Goal: Task Accomplishment & Management: Use online tool/utility

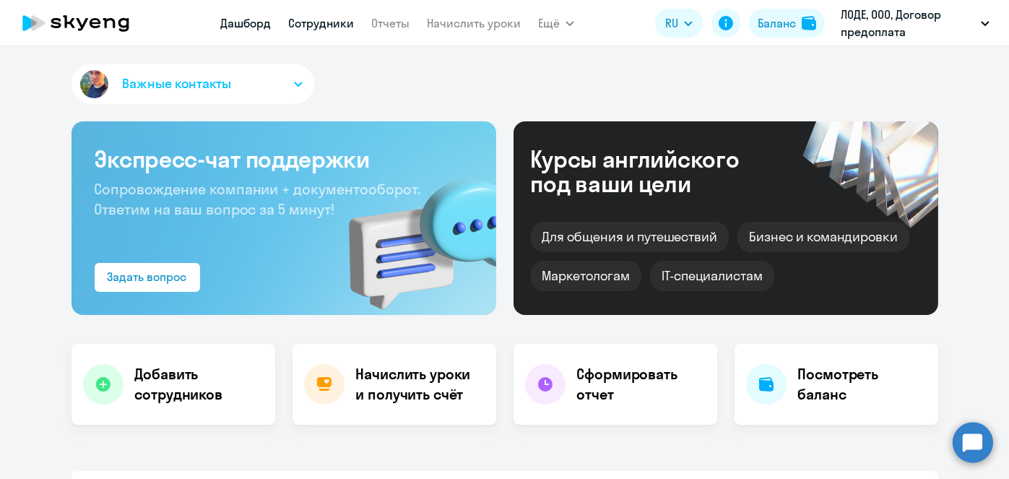
click at [339, 27] on link "Сотрудники" at bounding box center [321, 23] width 66 height 14
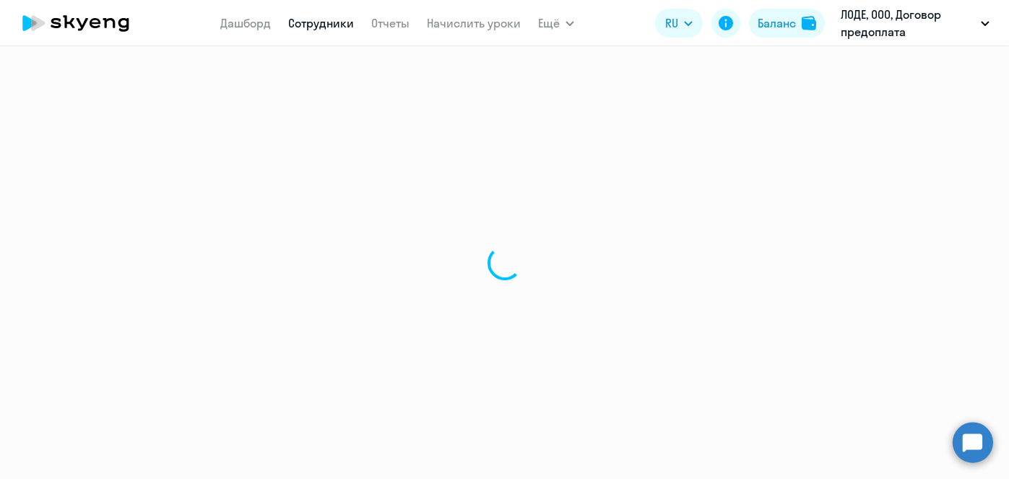
select select "30"
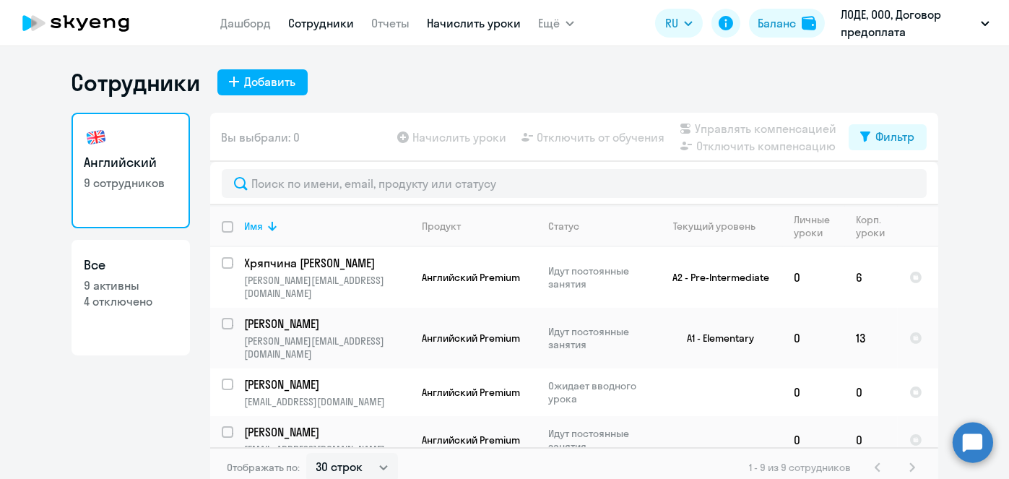
click at [464, 22] on link "Начислить уроки" at bounding box center [474, 23] width 94 height 14
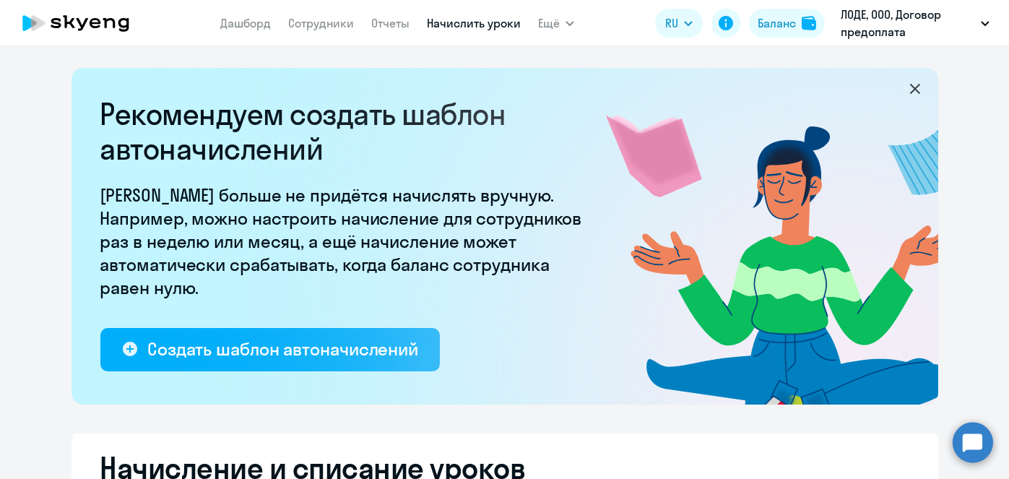
select select "10"
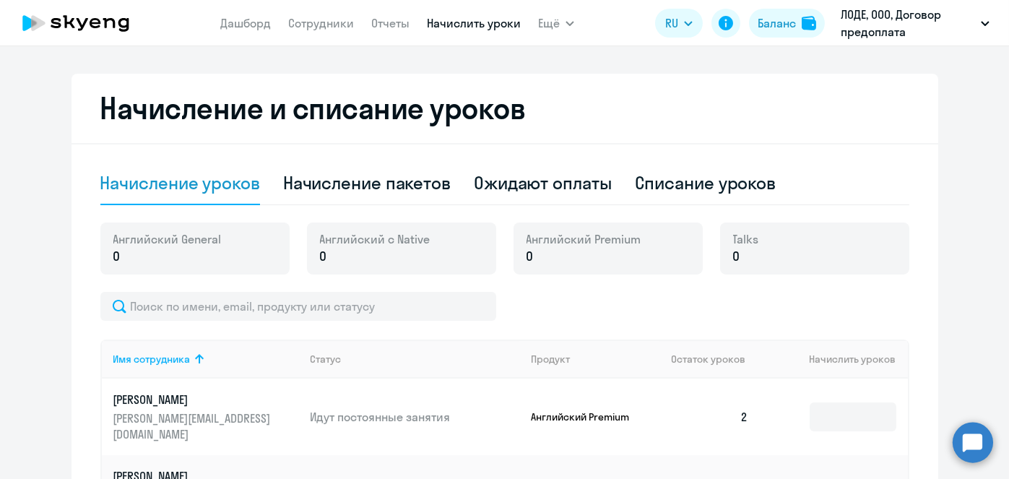
scroll to position [378, 0]
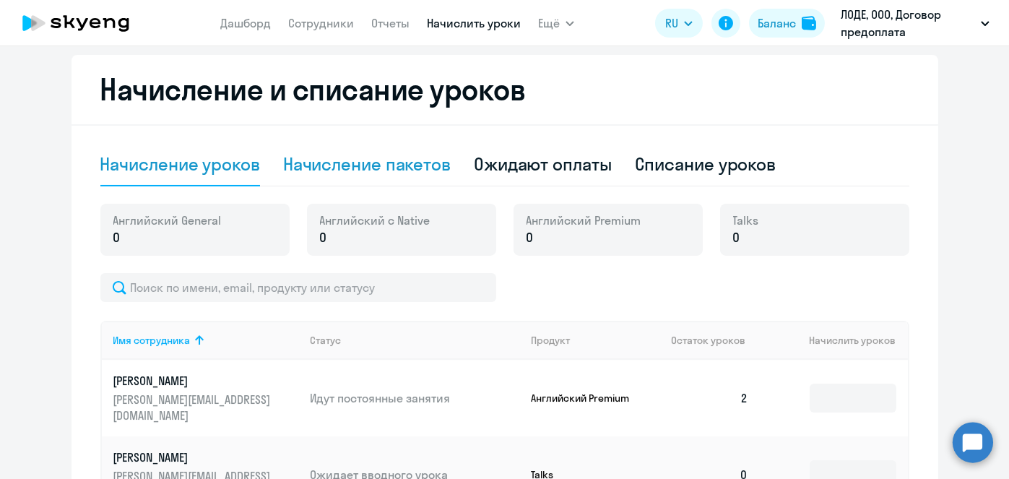
click at [365, 159] on div "Начисление пакетов" at bounding box center [366, 163] width 167 height 23
select select "10"
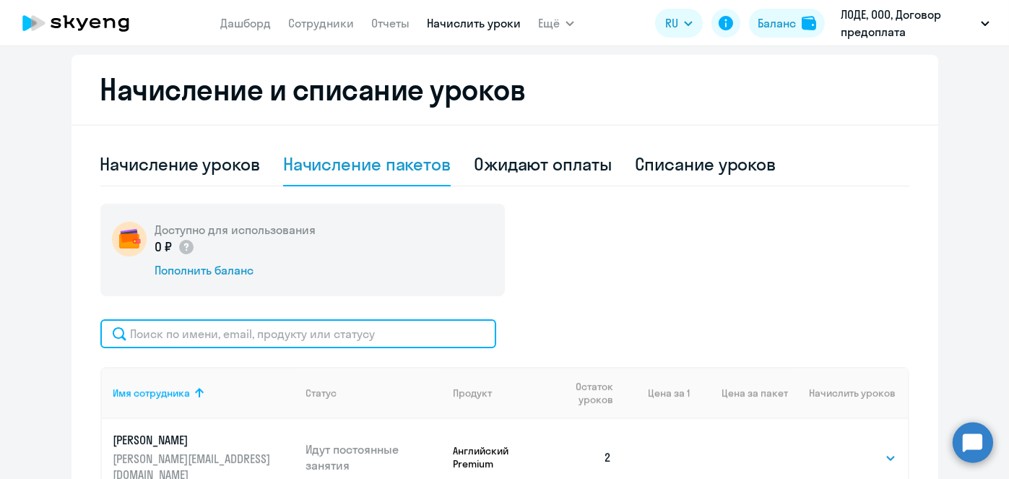
click at [382, 344] on input "text" at bounding box center [298, 333] width 396 height 29
type input "хряпчин"
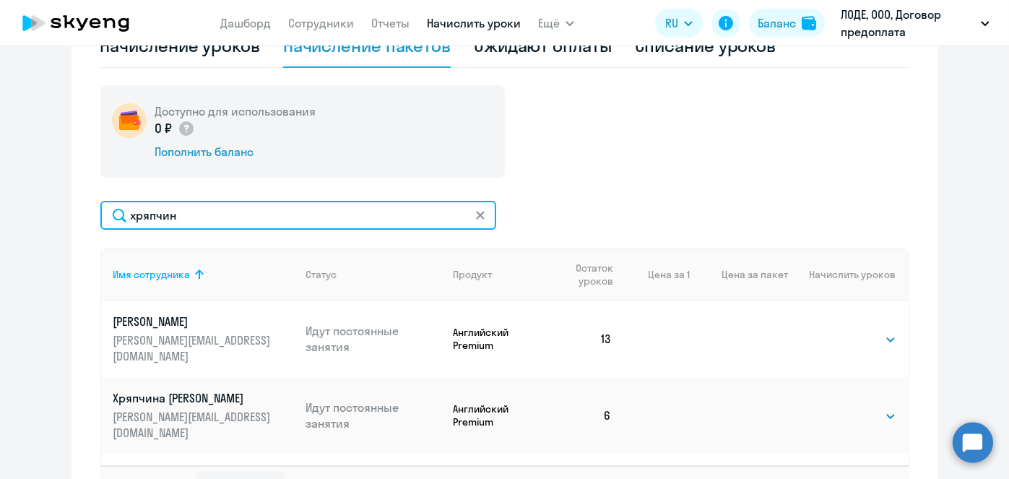
scroll to position [502, 0]
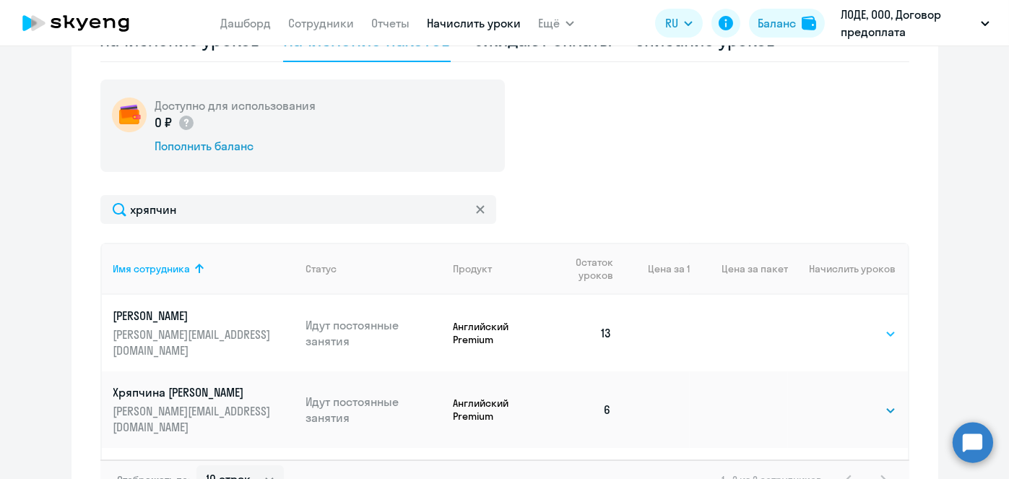
click at [849, 328] on select "Выбрать 4 8 16 32 64 96 128" at bounding box center [866, 333] width 59 height 17
select select "64"
click at [837, 325] on select "Выбрать 4 8 16 32 64 96 128" at bounding box center [866, 333] width 59 height 17
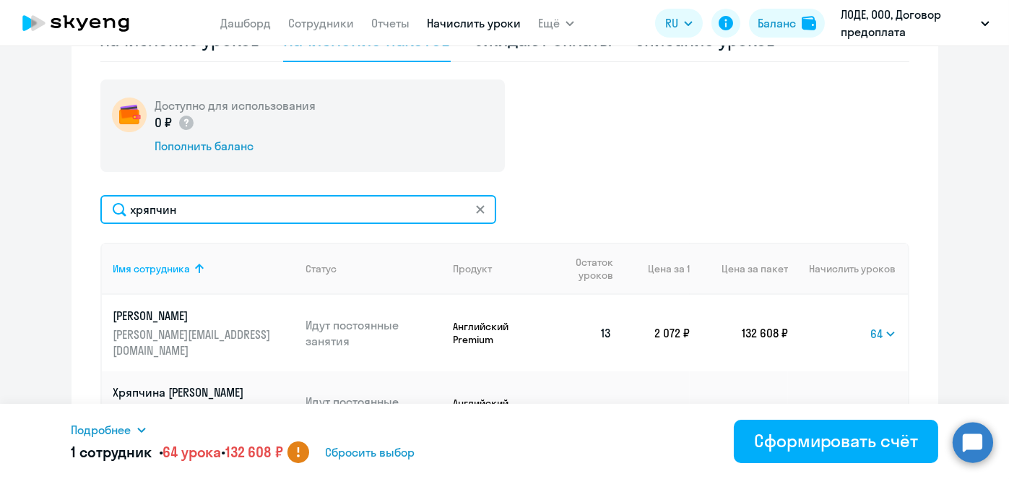
click at [273, 208] on input "хряпчин" at bounding box center [298, 209] width 396 height 29
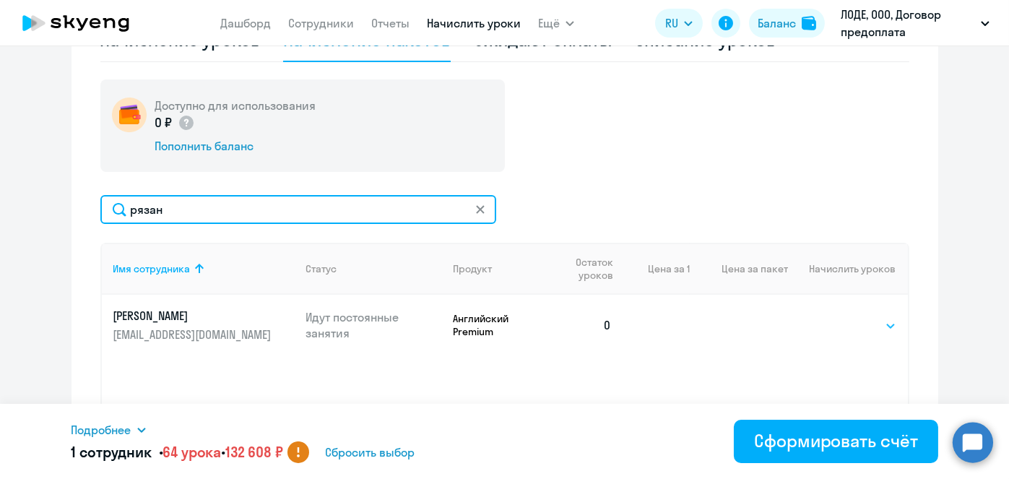
type input "рязан"
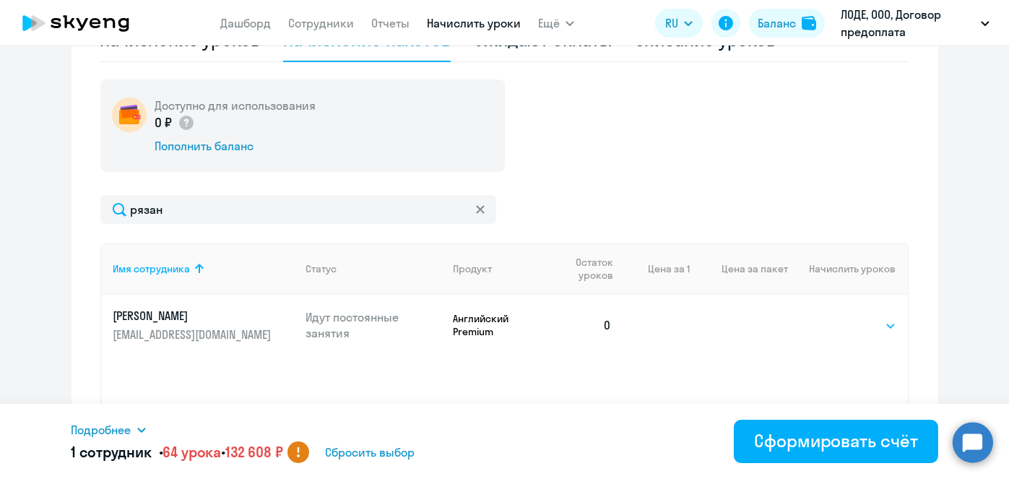
click at [849, 320] on select "Выбрать 4 8 16 32 64 96 128" at bounding box center [866, 325] width 59 height 17
select select "64"
click at [837, 317] on select "Выбрать 4 8 16 32 64 96 128" at bounding box center [866, 325] width 59 height 17
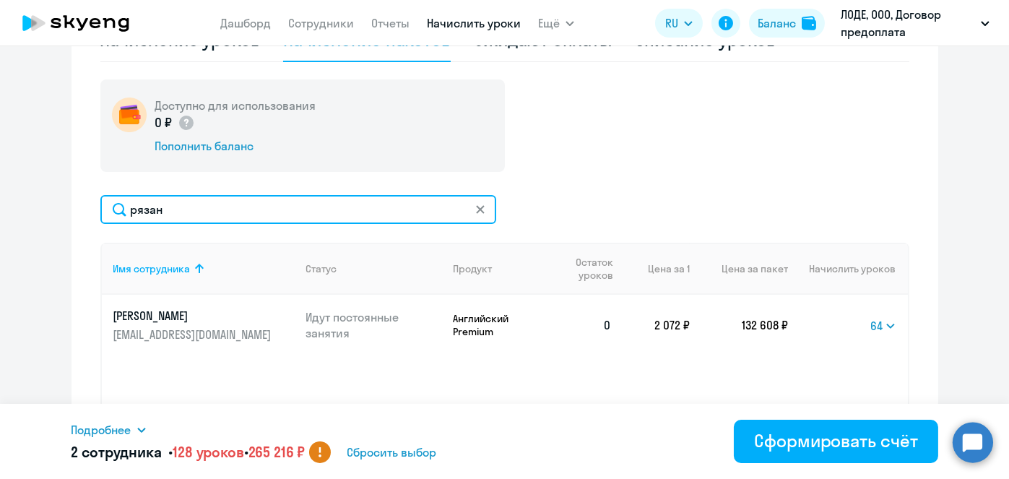
click at [238, 205] on input "рязан" at bounding box center [298, 209] width 396 height 29
type input "ув"
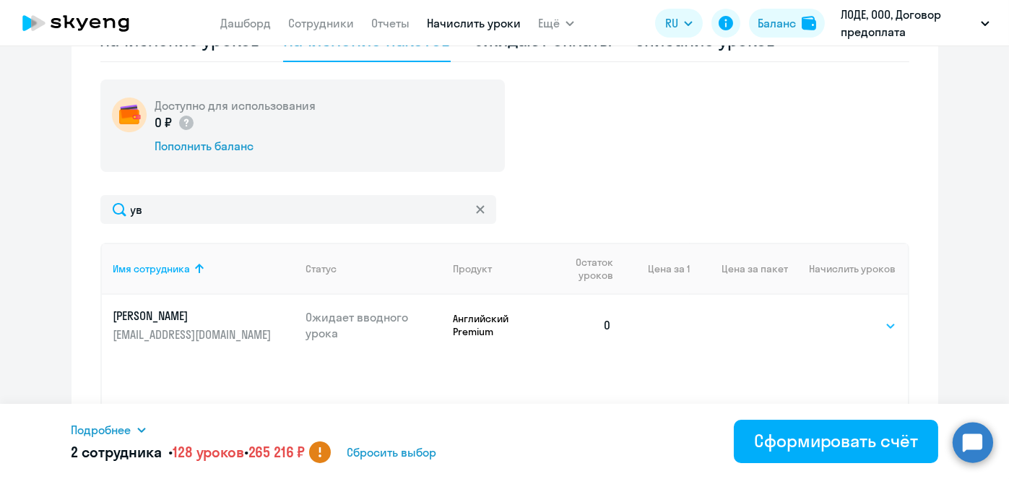
click at [847, 324] on select "Выбрать 4 8 16 32 64 96 128" at bounding box center [866, 325] width 59 height 17
select select "64"
click at [837, 317] on select "Выбрать 4 8 16 32 64 96 128" at bounding box center [866, 325] width 59 height 17
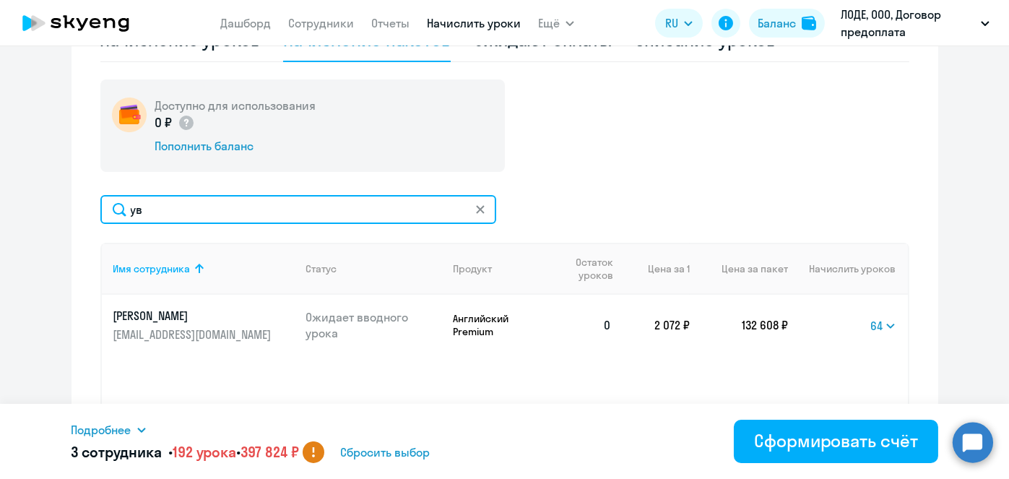
click at [320, 196] on input "ув" at bounding box center [298, 209] width 396 height 29
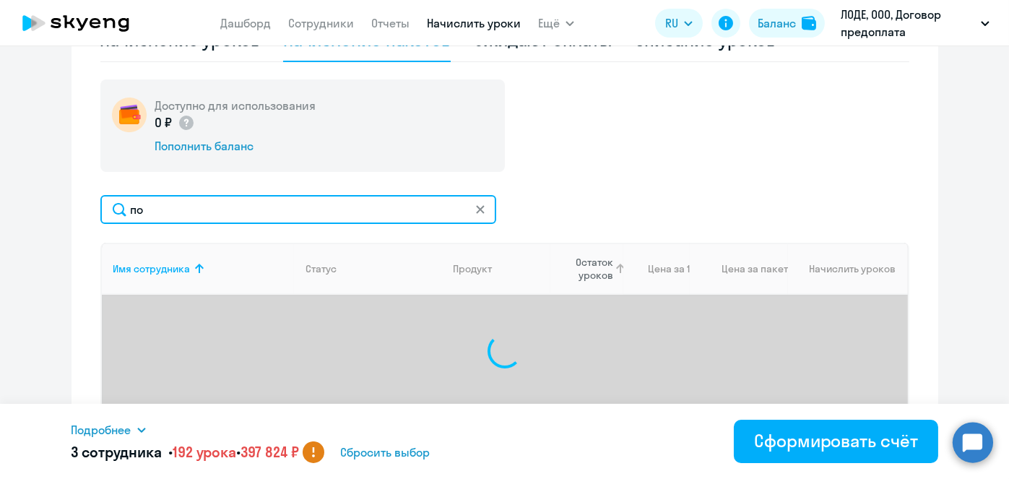
type input "п"
type input "p"
select select "64"
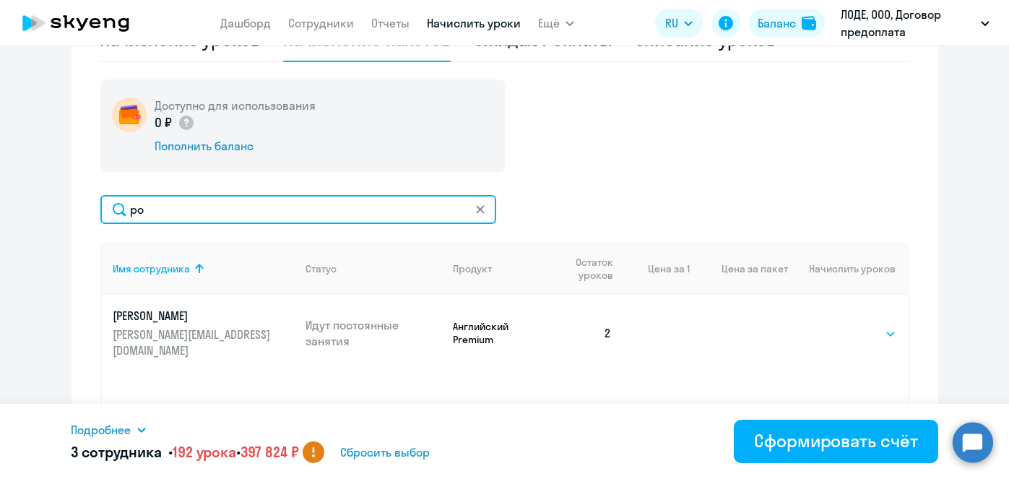
type input "po"
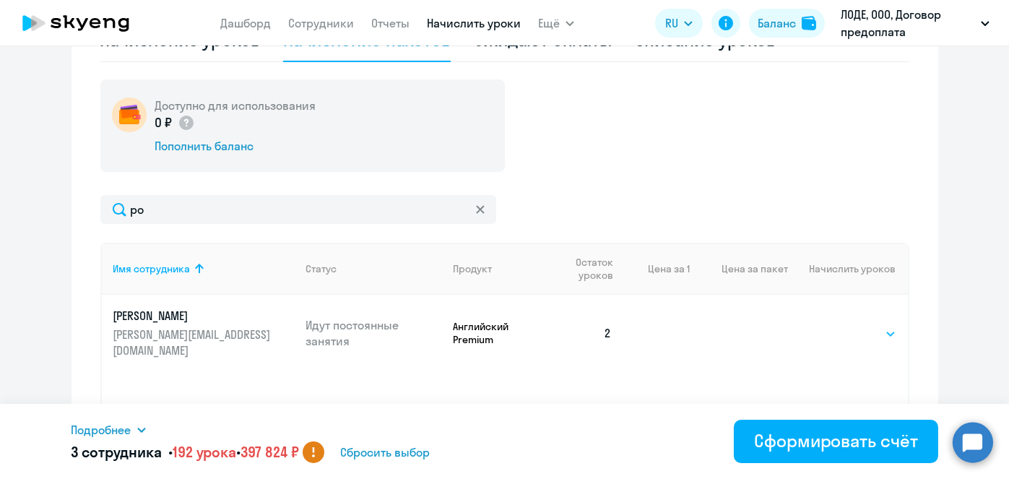
click at [869, 325] on select "Выбрать 4 8 16 32 64 96 128" at bounding box center [866, 333] width 59 height 17
select select "32"
click at [837, 325] on select "Выбрать 4 8 16 32 64 96 128" at bounding box center [866, 333] width 59 height 17
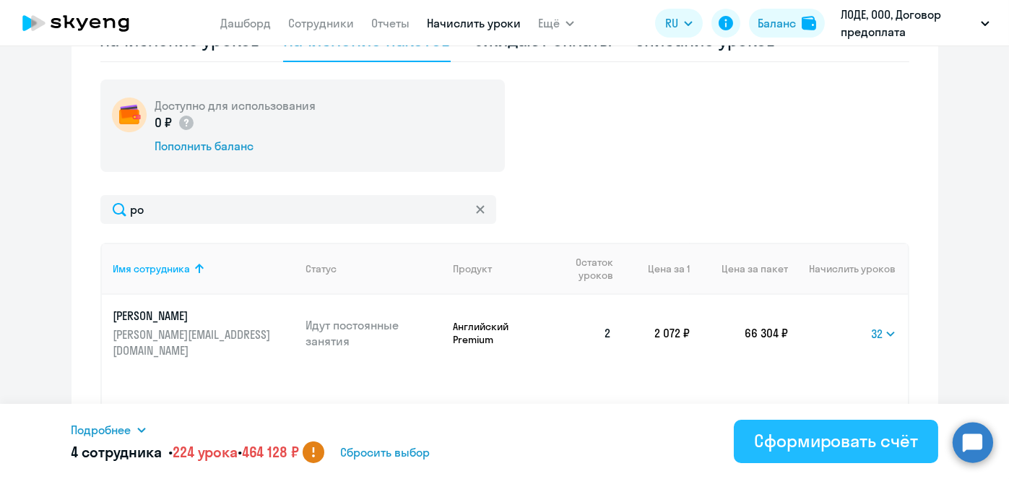
click at [800, 437] on div "Сформировать счёт" at bounding box center [835, 440] width 163 height 23
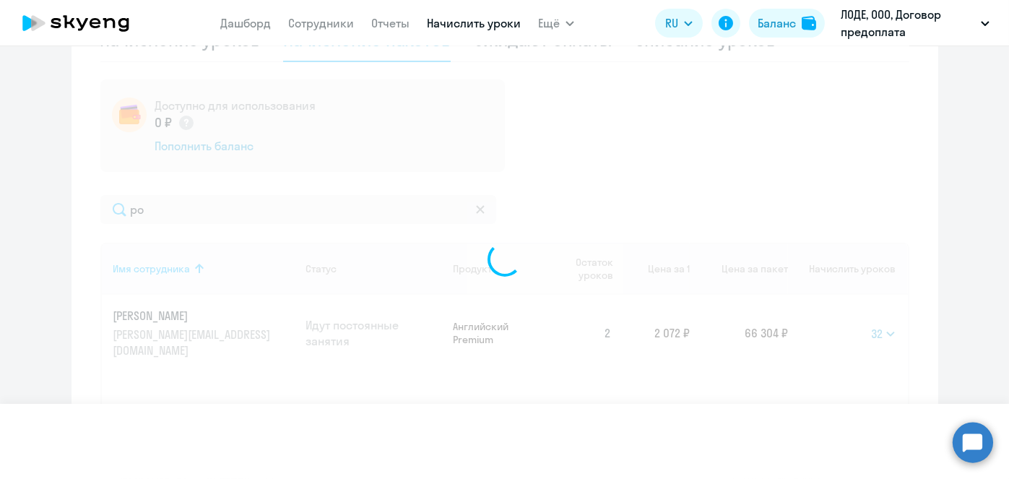
select select
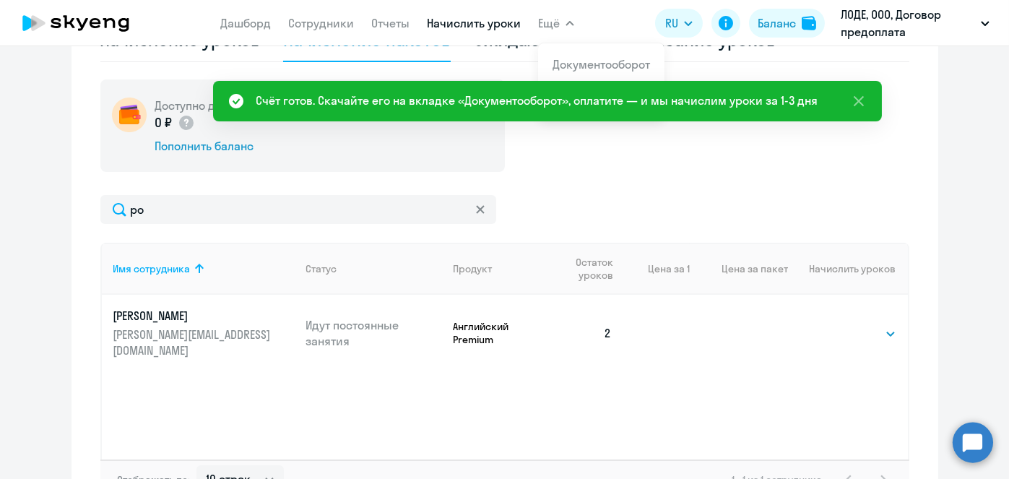
click at [544, 25] on span "Ещё" at bounding box center [549, 22] width 22 height 17
click at [546, 25] on span "Ещё" at bounding box center [549, 22] width 22 height 17
click at [572, 64] on link "Документооборот" at bounding box center [600, 64] width 97 height 14
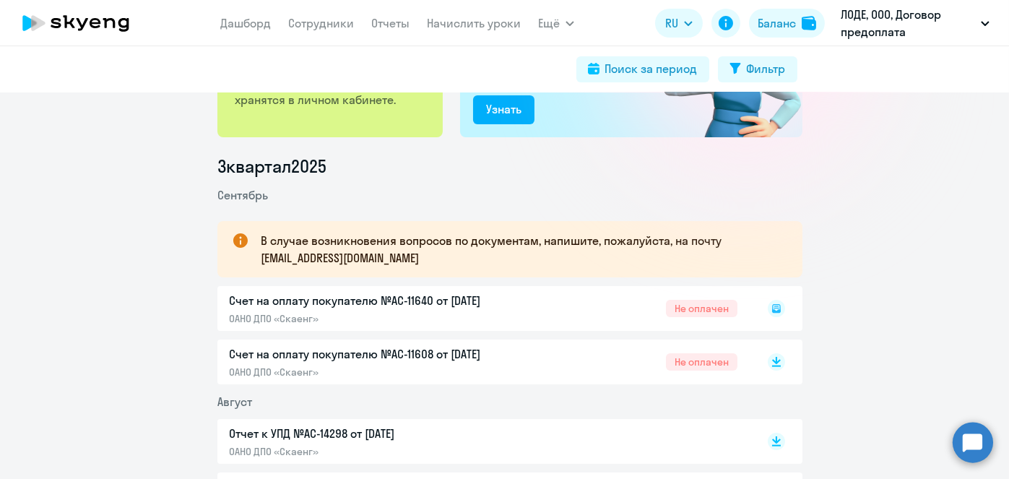
scroll to position [142, 0]
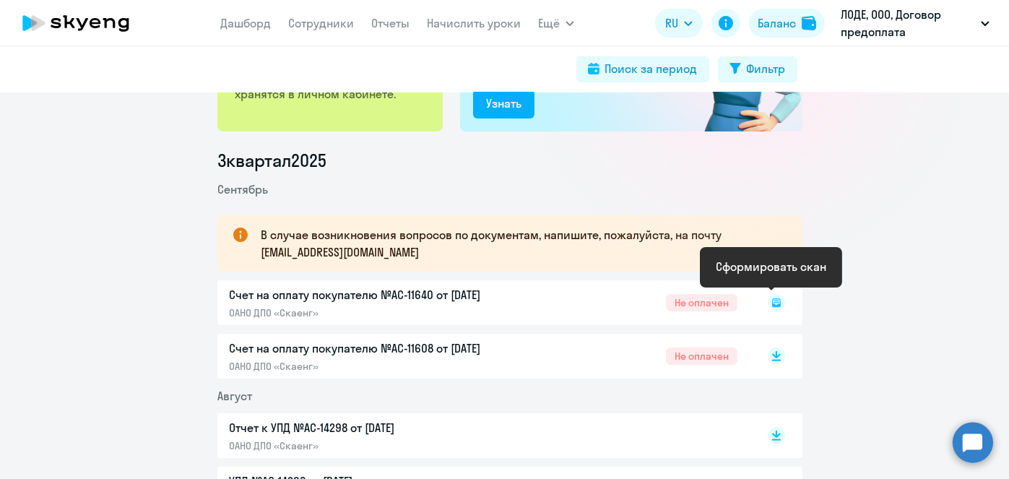
click at [767, 297] on rect at bounding box center [775, 302] width 17 height 17
click at [773, 302] on icon at bounding box center [775, 302] width 5 height 1
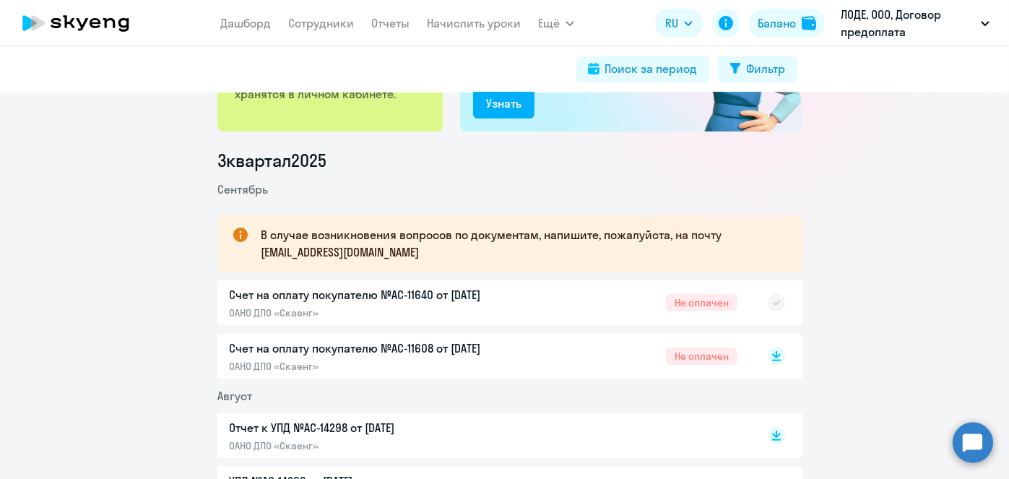
click at [779, 302] on rect at bounding box center [775, 302] width 17 height 17
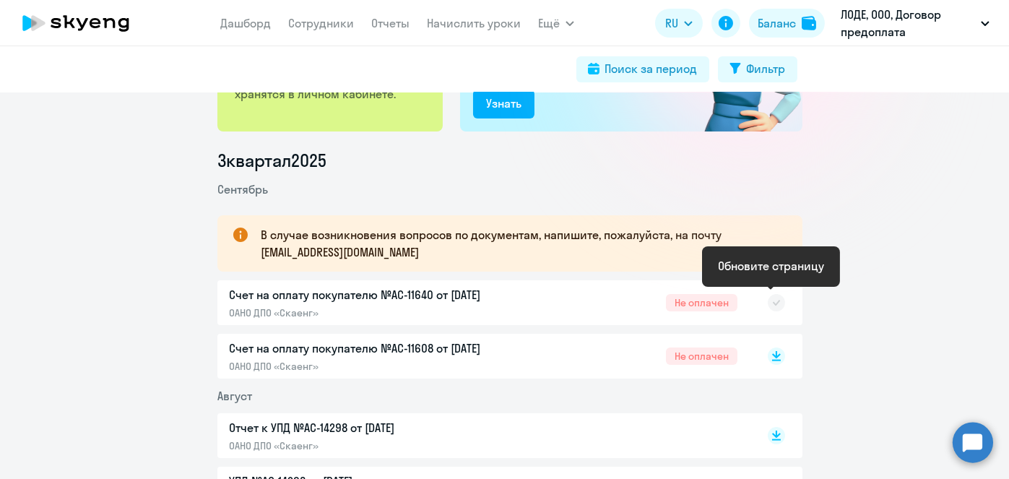
click at [772, 302] on icon at bounding box center [776, 303] width 8 height 6
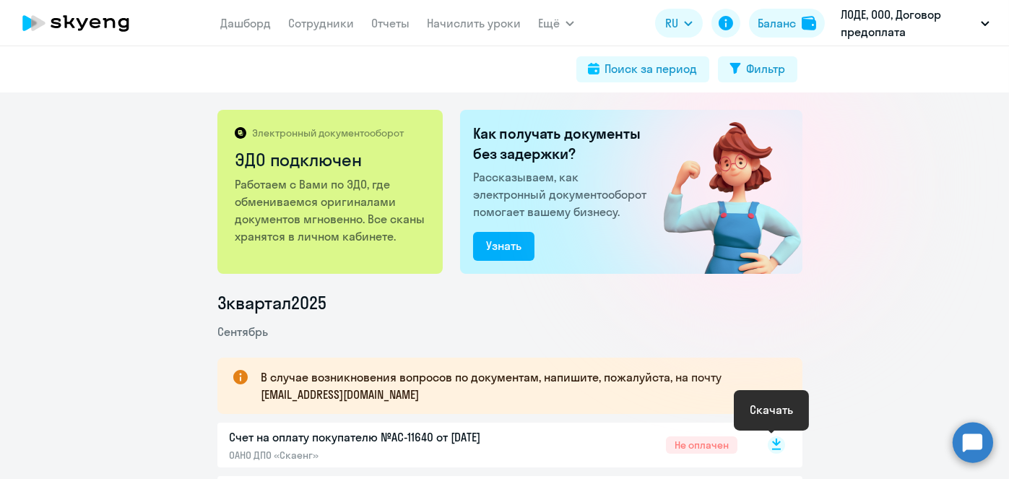
click at [772, 445] on rect at bounding box center [775, 444] width 17 height 17
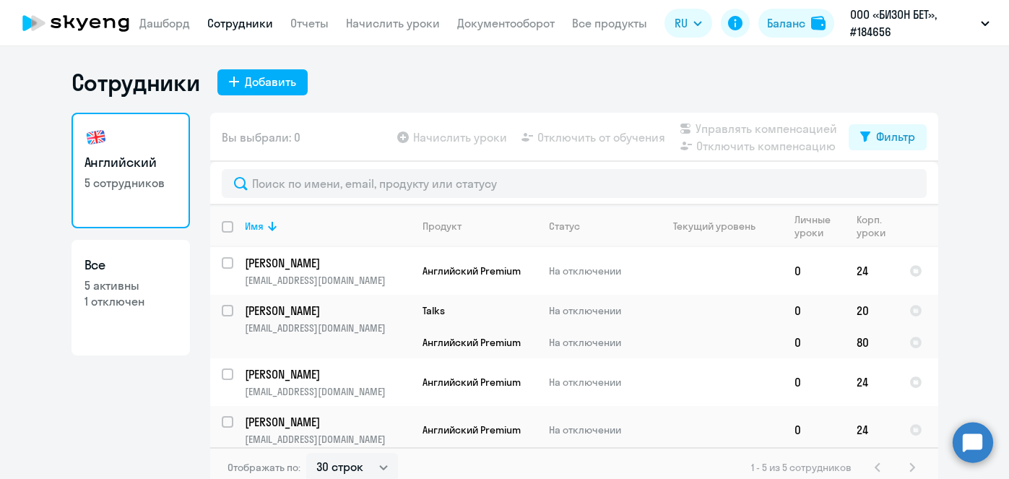
select select "30"
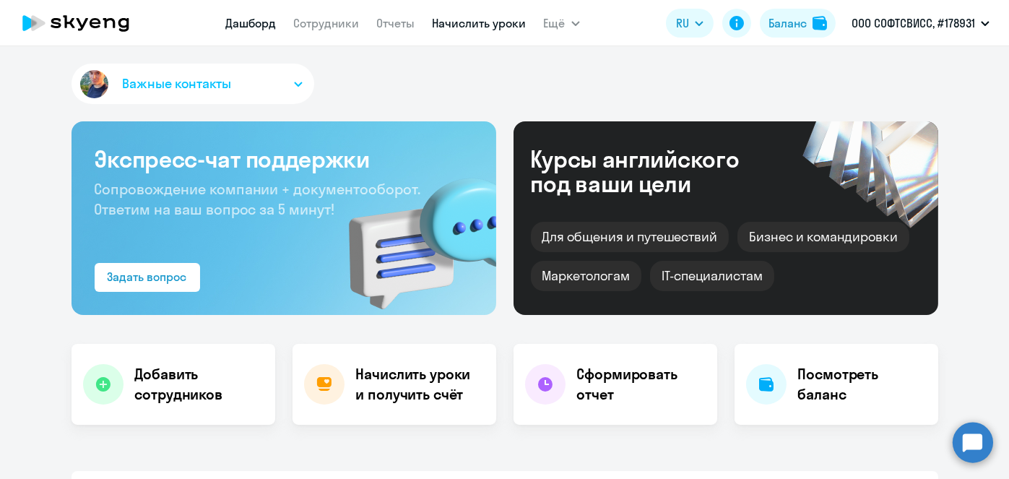
click at [476, 19] on link "Начислить уроки" at bounding box center [479, 23] width 94 height 14
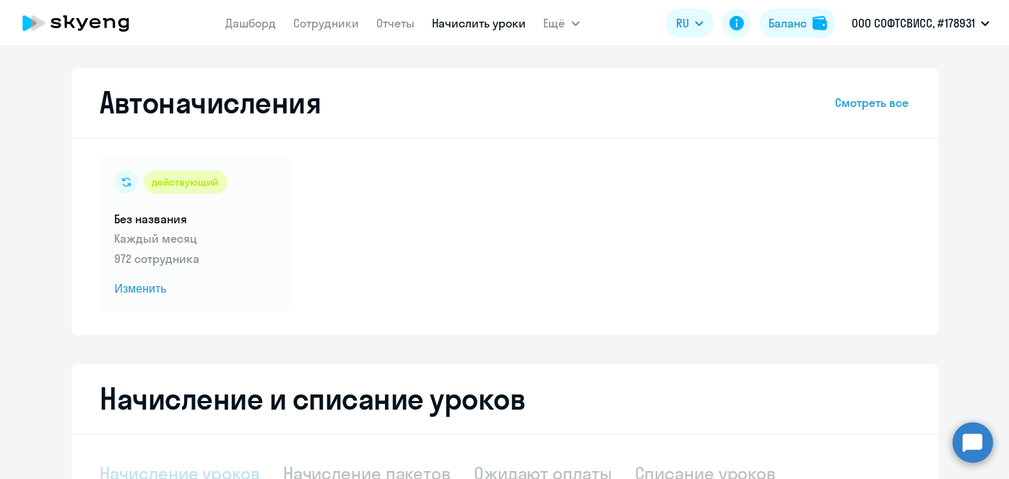
scroll to position [136, 0]
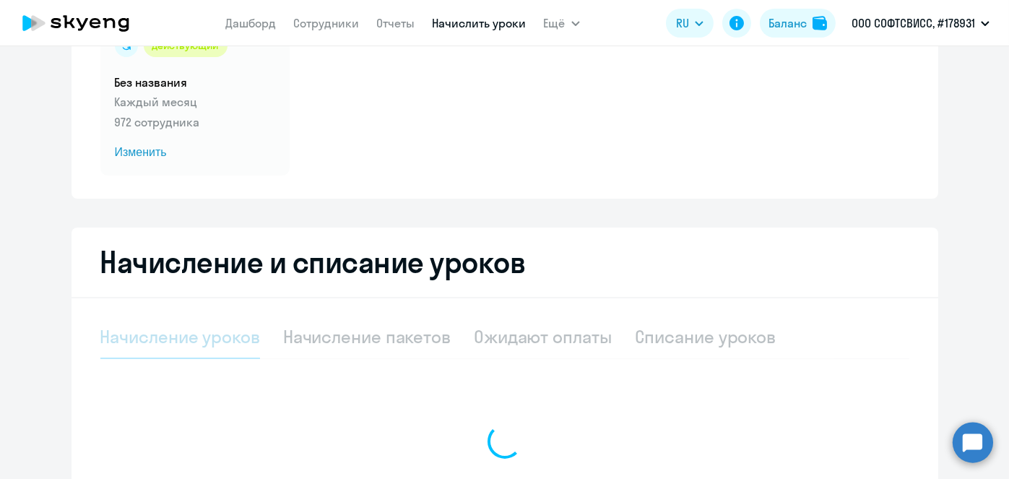
select select "10"
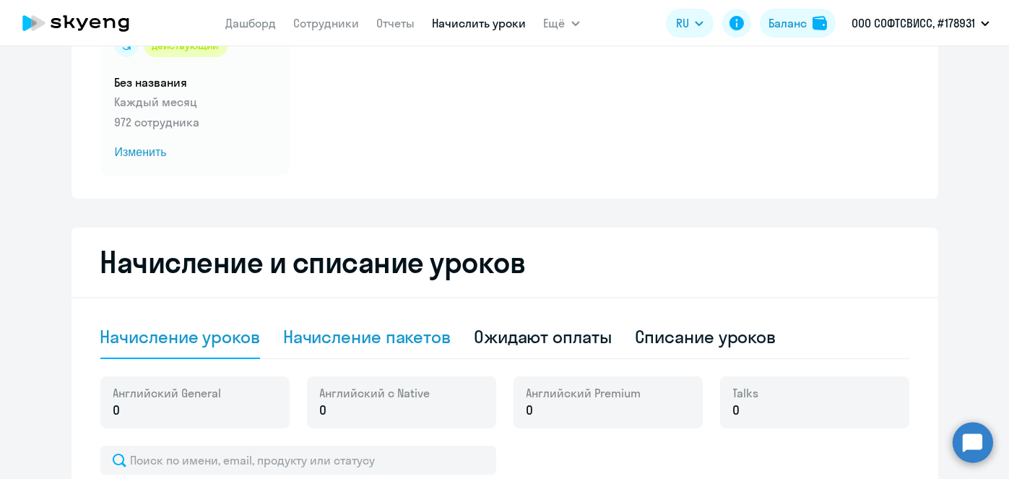
click at [419, 326] on div "Начисление пакетов" at bounding box center [366, 336] width 167 height 23
select select "10"
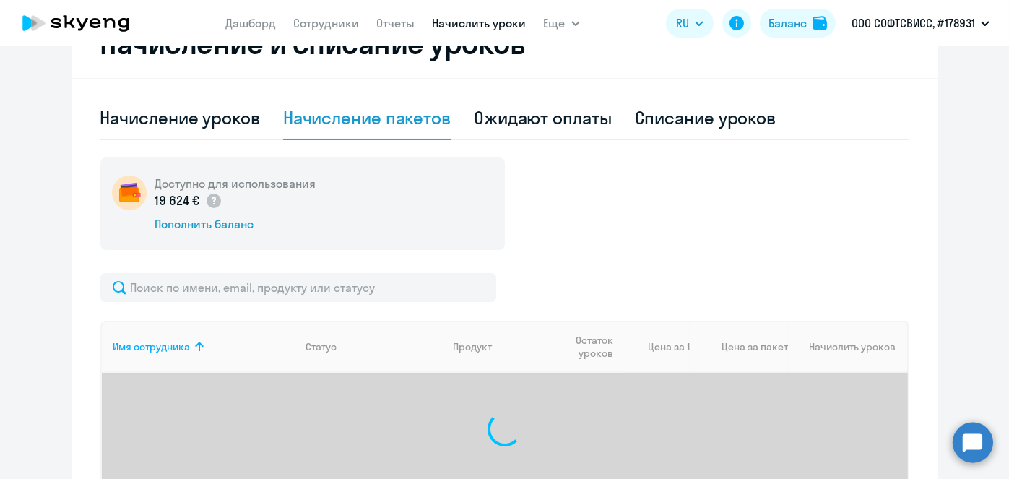
scroll to position [356, 0]
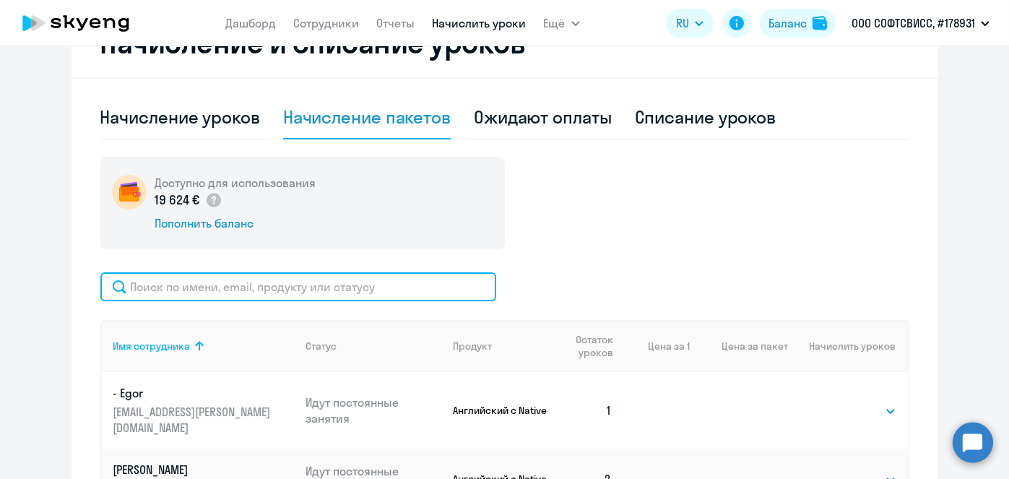
click at [380, 291] on input "text" at bounding box center [298, 286] width 396 height 29
paste input "Latysheva"
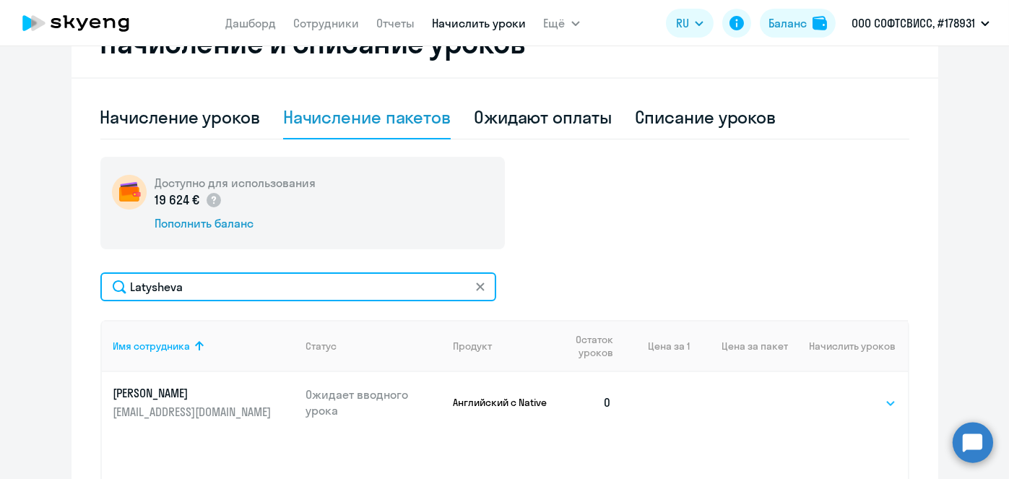
type input "Latysheva"
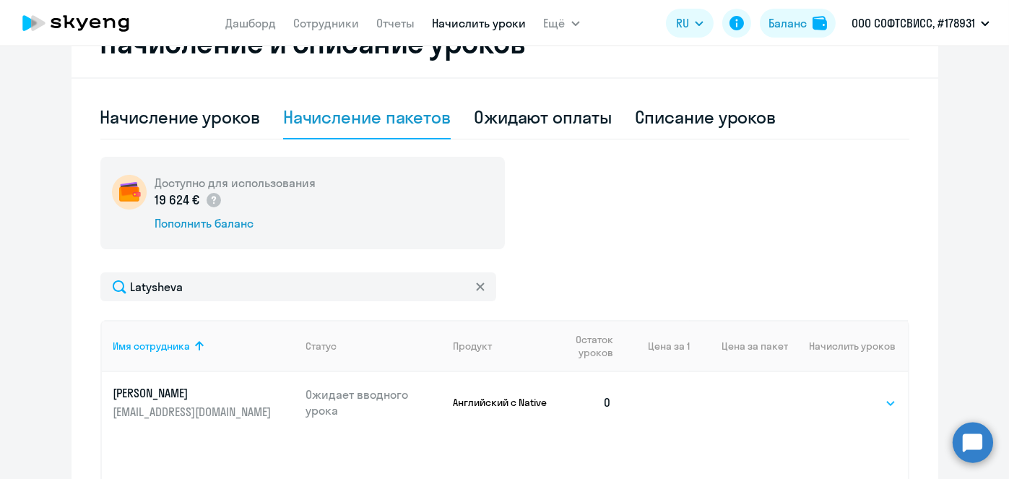
click at [873, 397] on select "Выбрать 1 4 5 9 10 13" at bounding box center [866, 402] width 59 height 17
select select "4"
click at [837, 394] on select "Выбрать 1 4 5 9 10 13" at bounding box center [866, 402] width 59 height 17
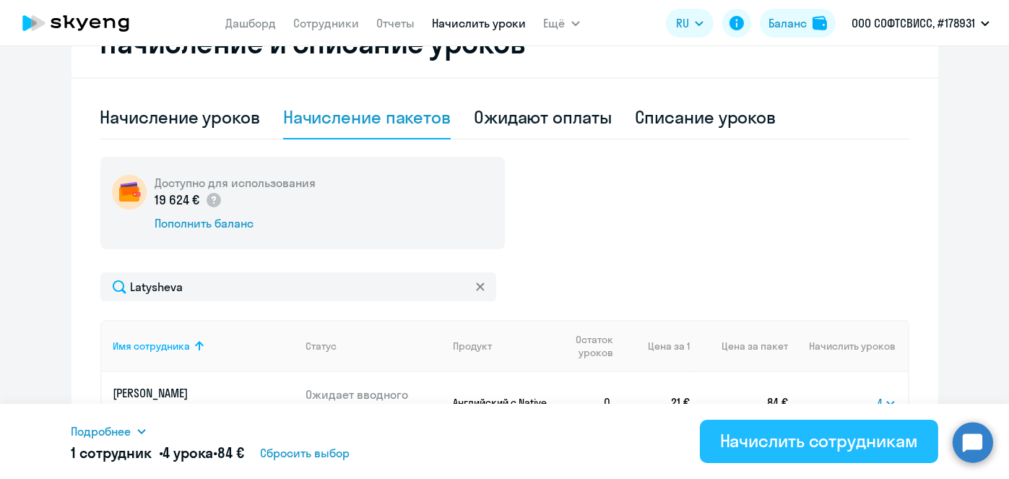
click at [840, 443] on div "Начислить сотрудникам" at bounding box center [819, 440] width 198 height 23
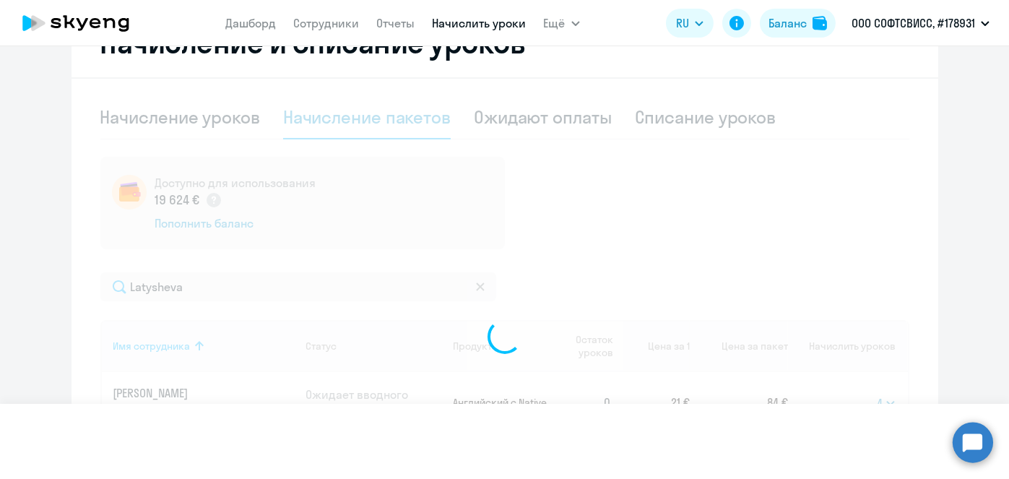
select select
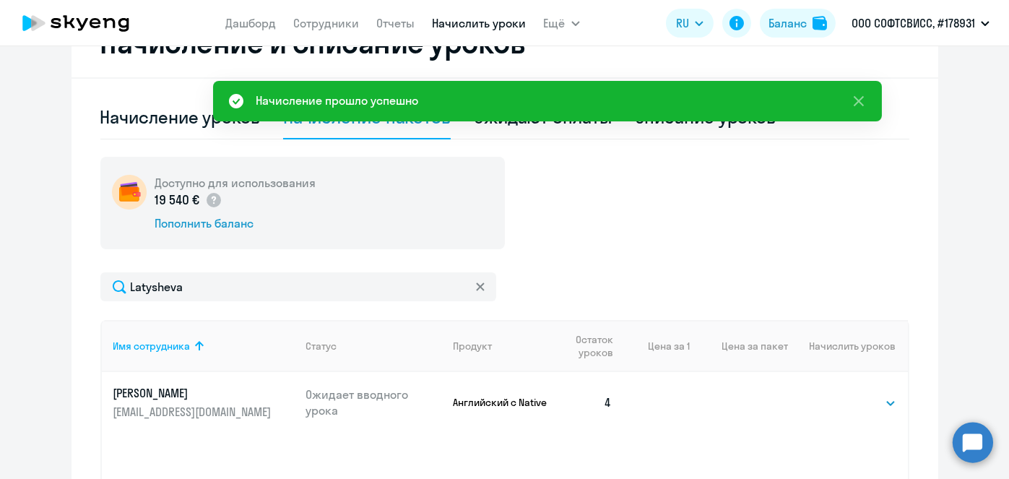
scroll to position [0, 0]
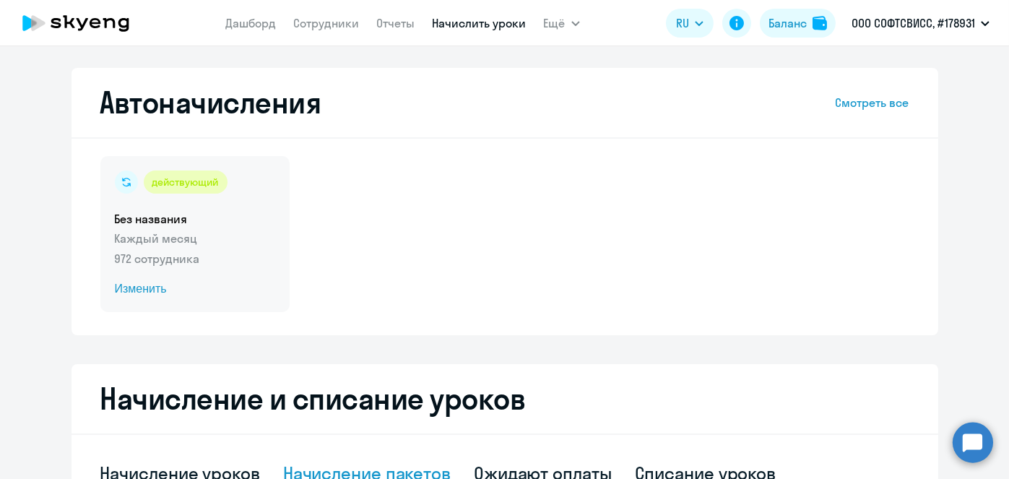
click at [125, 289] on span "Изменить" at bounding box center [195, 288] width 160 height 17
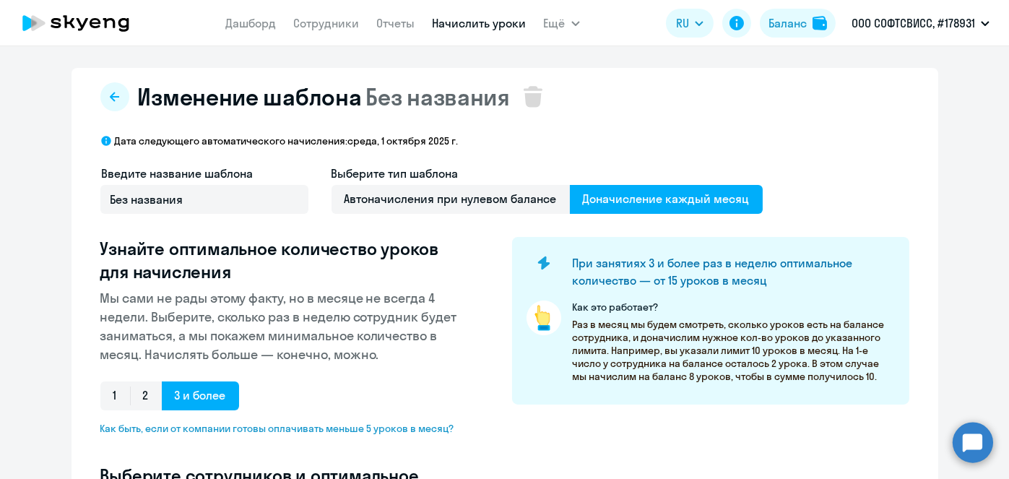
scroll to position [378, 0]
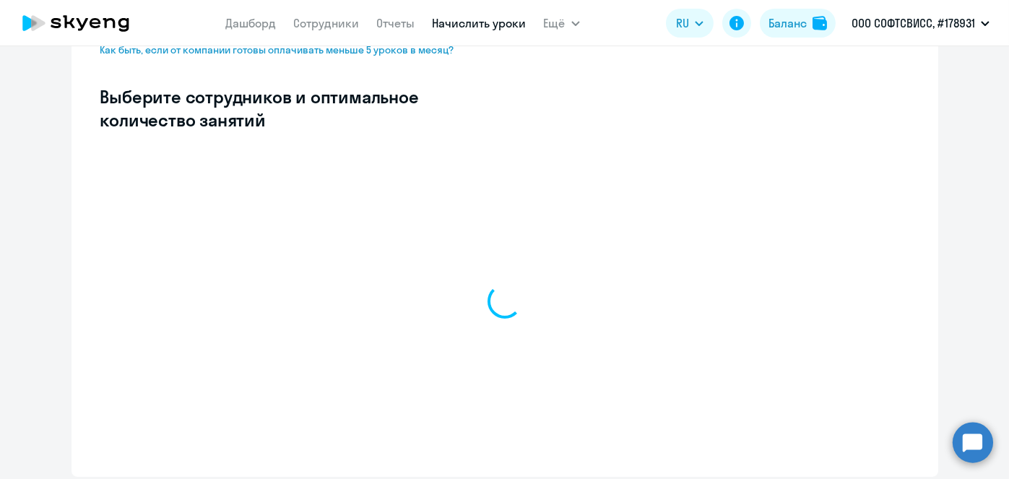
select select "10"
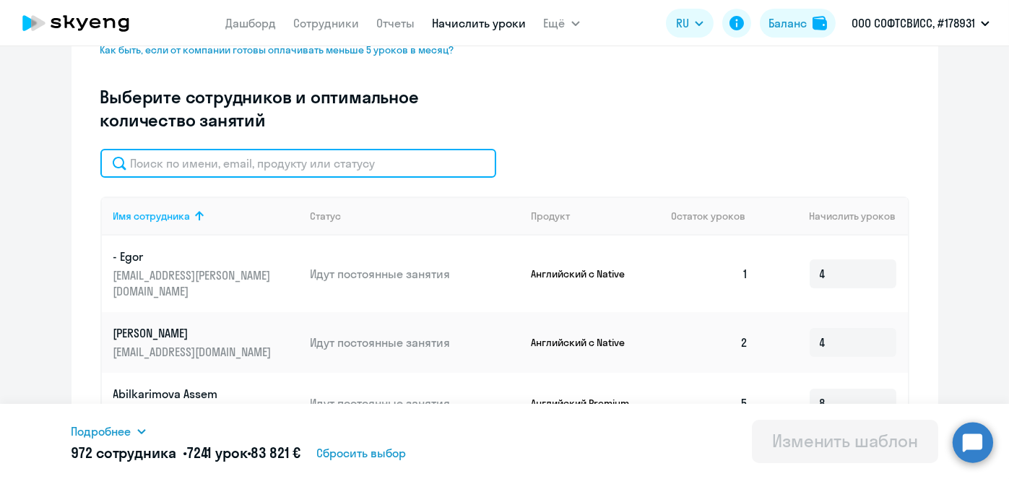
click at [405, 166] on input "text" at bounding box center [298, 163] width 396 height 29
paste input "Latysheva"
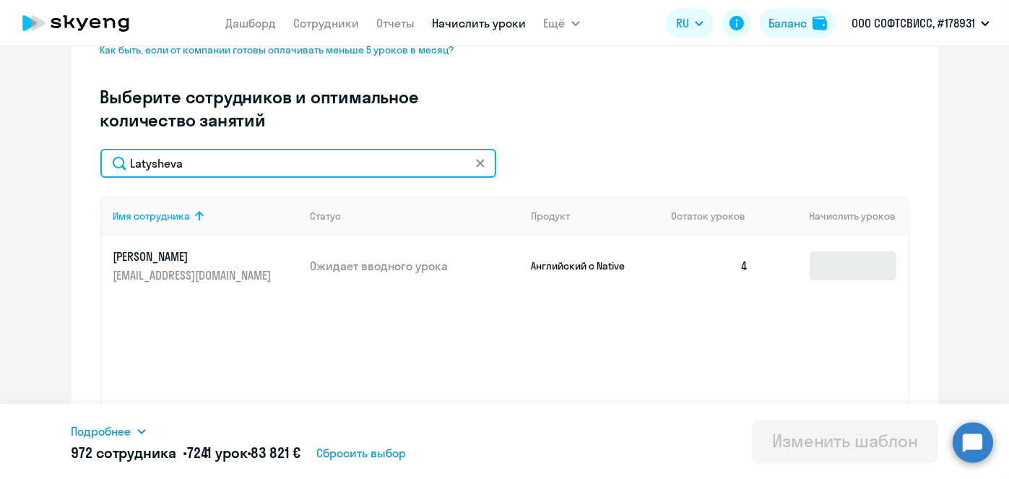
type input "Latysheva"
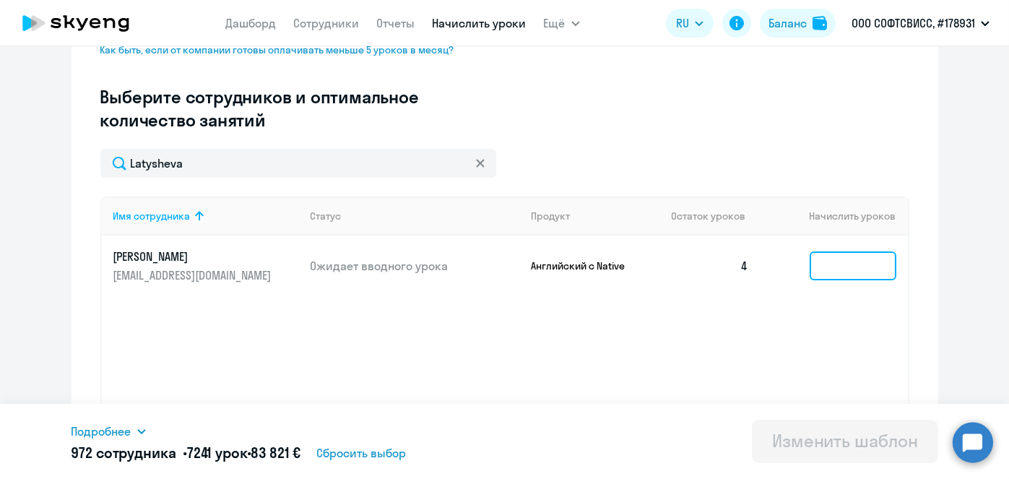
click at [824, 264] on input at bounding box center [852, 265] width 87 height 29
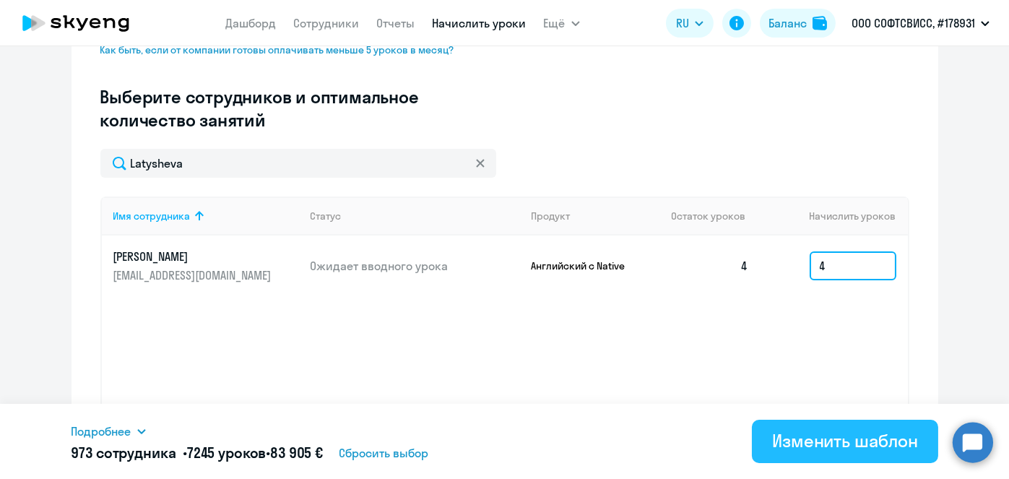
type input "4"
click at [845, 439] on div "Изменить шаблон" at bounding box center [845, 440] width 146 height 23
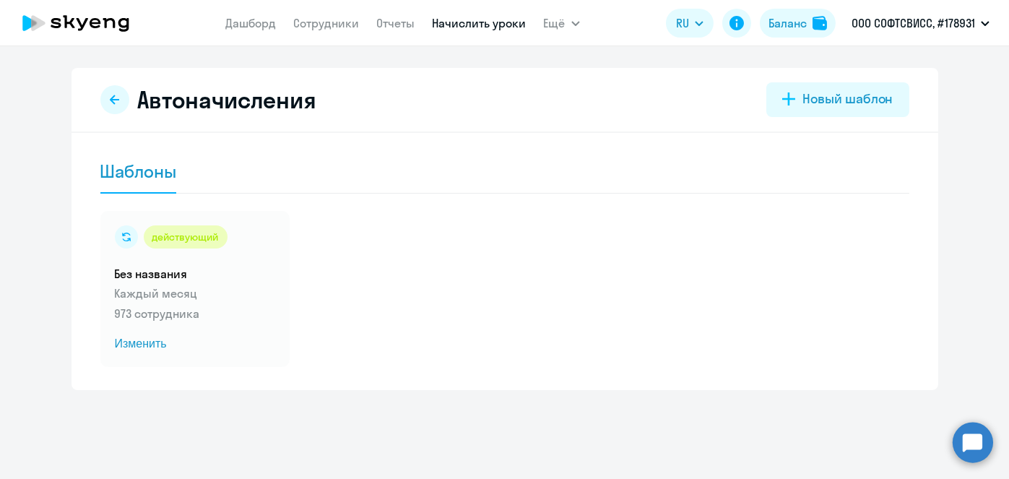
click at [474, 27] on link "Начислить уроки" at bounding box center [479, 23] width 94 height 14
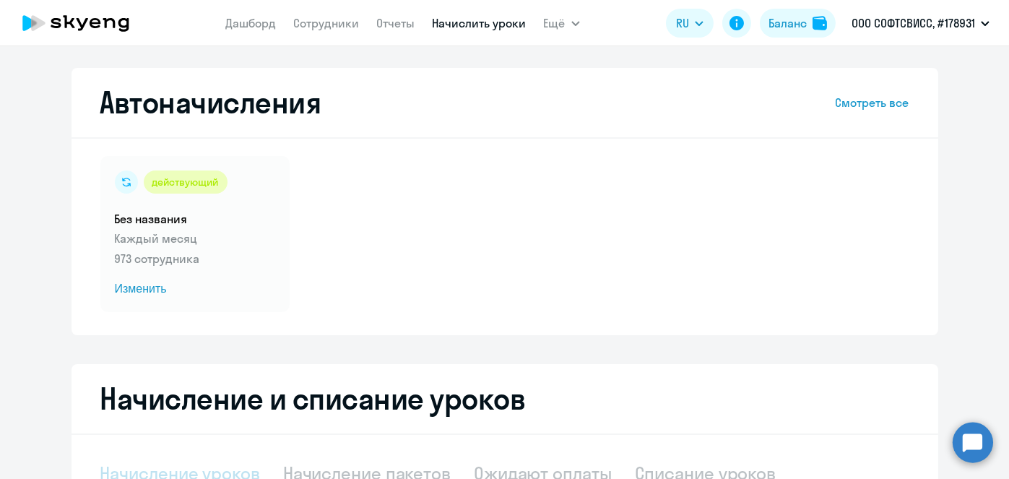
scroll to position [305, 0]
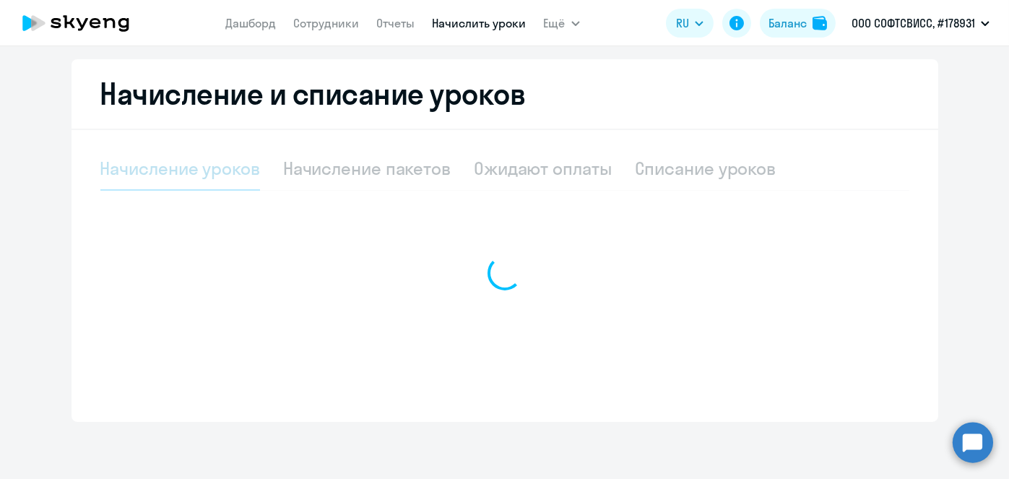
select select "10"
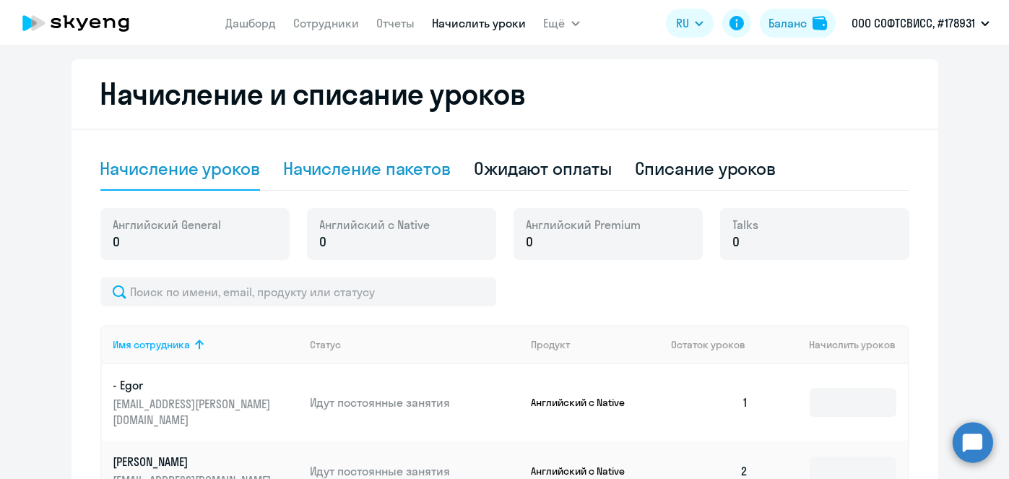
click at [364, 177] on div "Начисление пакетов" at bounding box center [366, 168] width 167 height 23
select select "10"
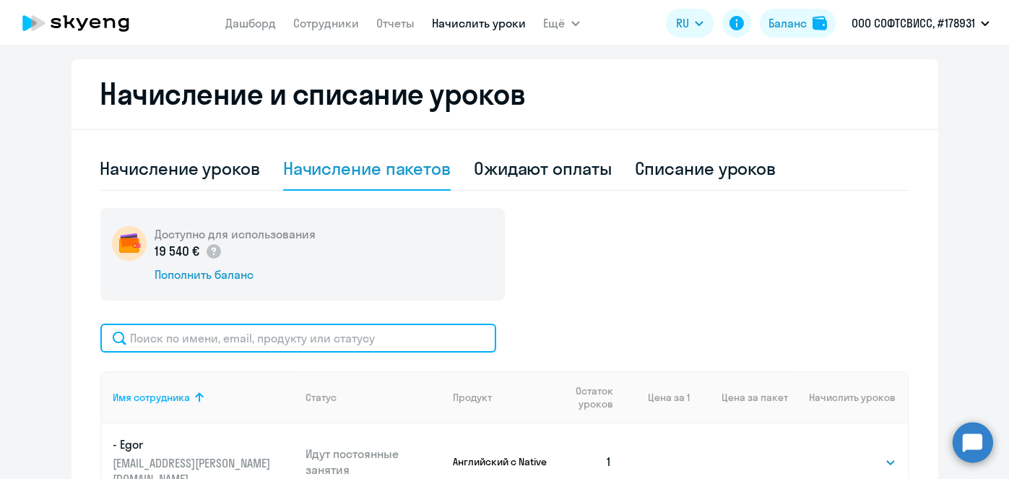
click at [378, 344] on input "text" at bounding box center [298, 337] width 396 height 29
paste input "Prytuhina"
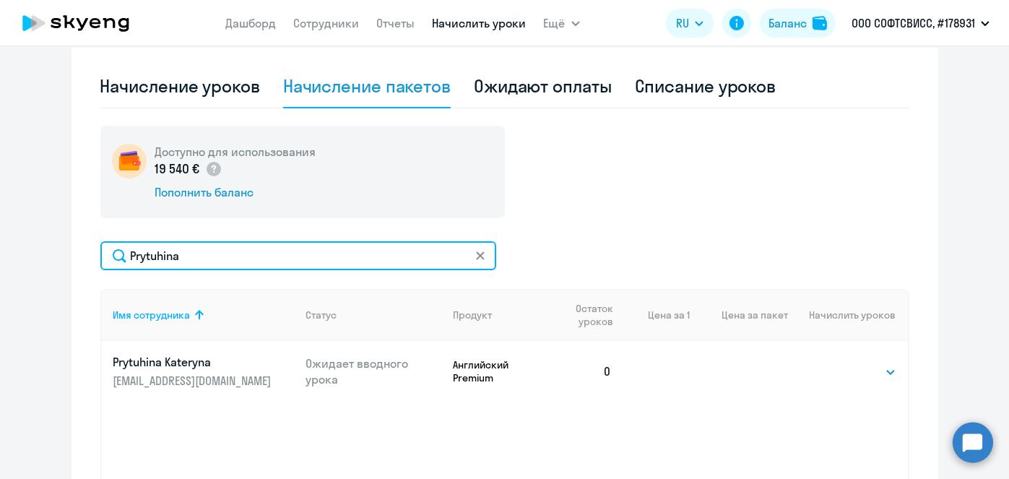
scroll to position [391, 0]
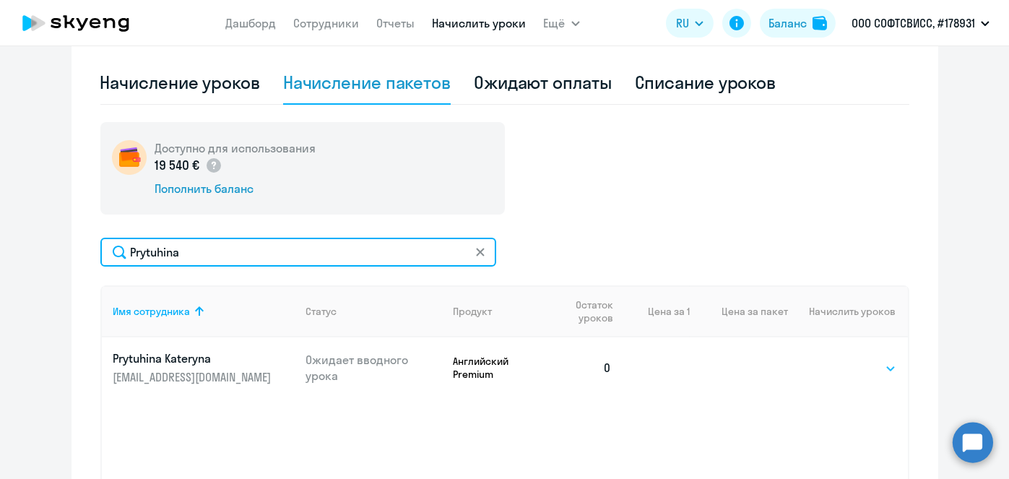
type input "Prytuhina"
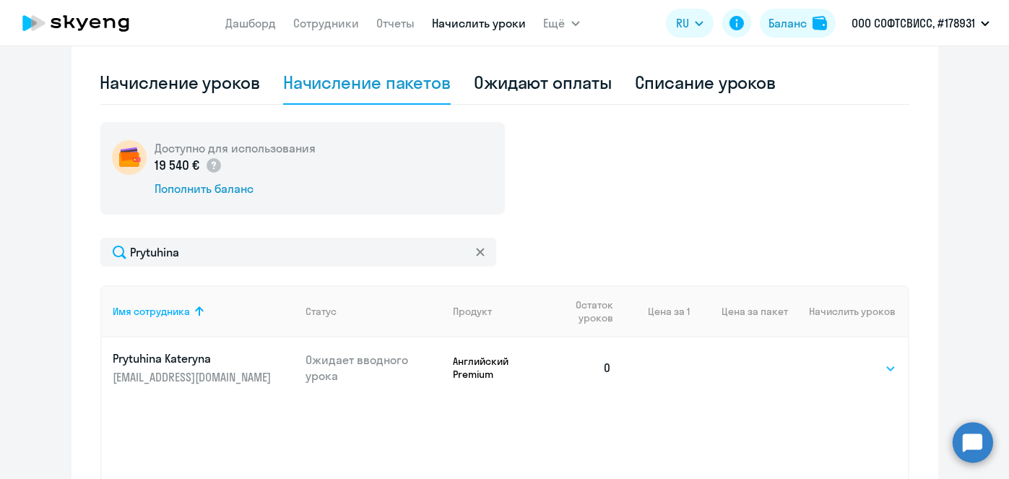
click at [882, 369] on select "Выбрать 8 16 32 64" at bounding box center [866, 368] width 59 height 17
select select "8"
click at [837, 360] on select "Выбрать 8 16 32 64" at bounding box center [866, 368] width 59 height 17
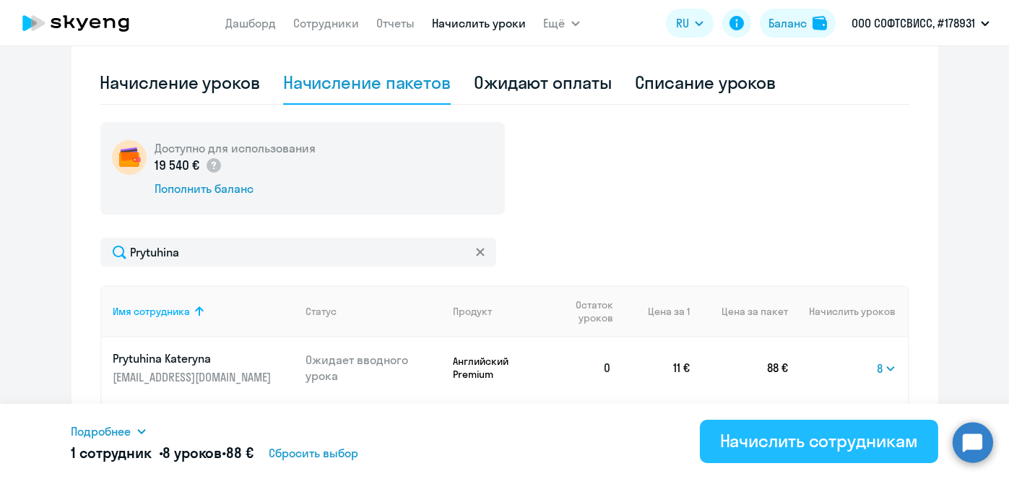
click at [785, 448] on div "Начислить сотрудникам" at bounding box center [819, 440] width 198 height 23
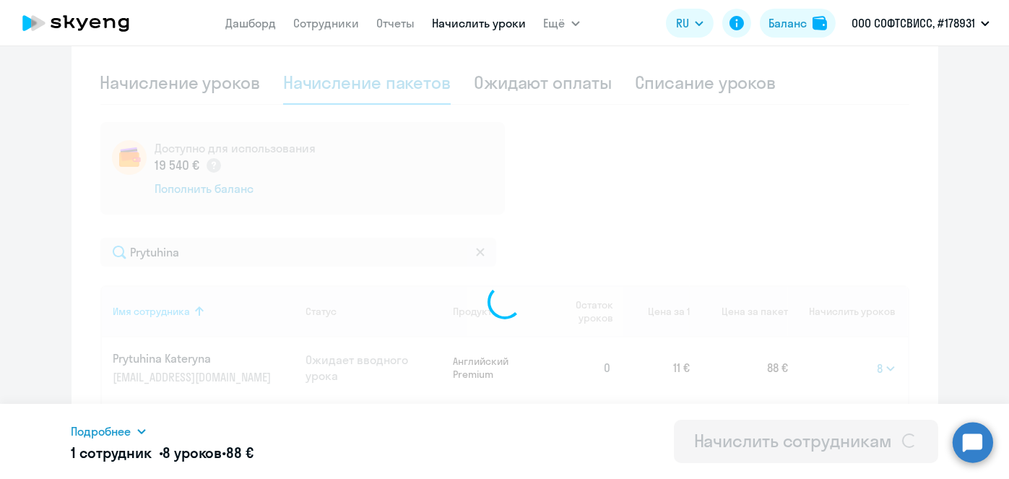
select select
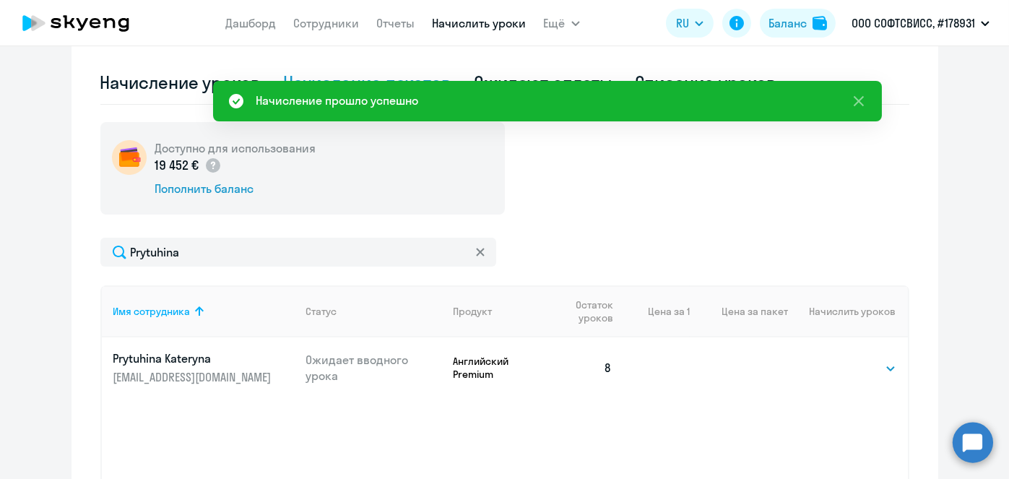
scroll to position [12, 0]
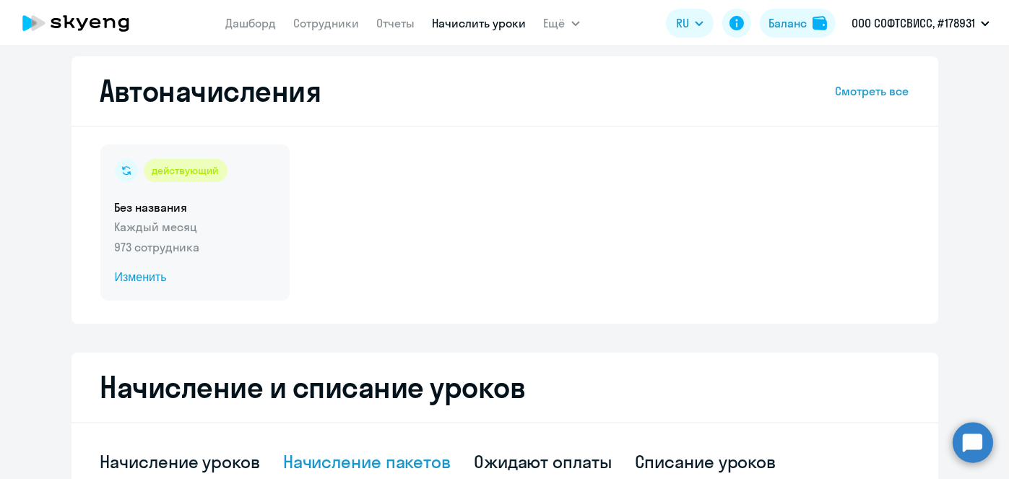
click at [129, 276] on span "Изменить" at bounding box center [195, 277] width 160 height 17
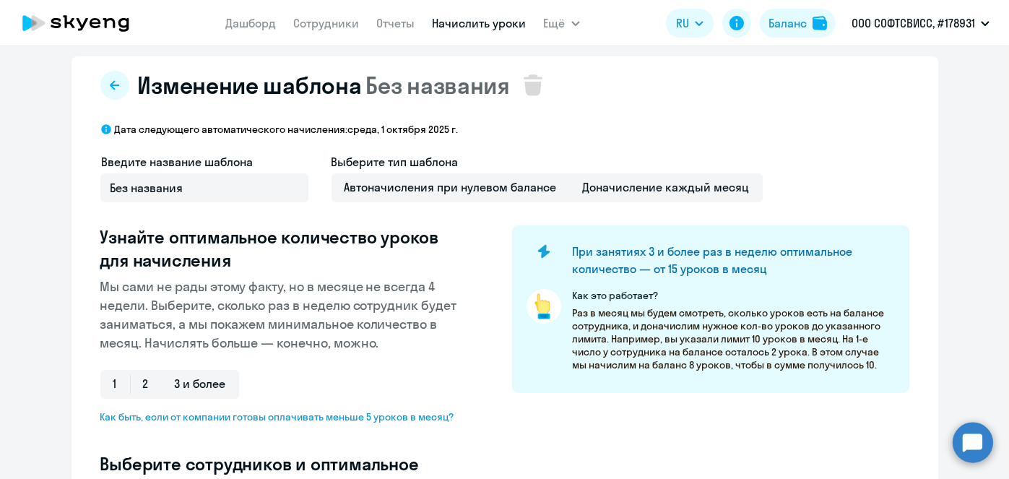
scroll to position [391, 0]
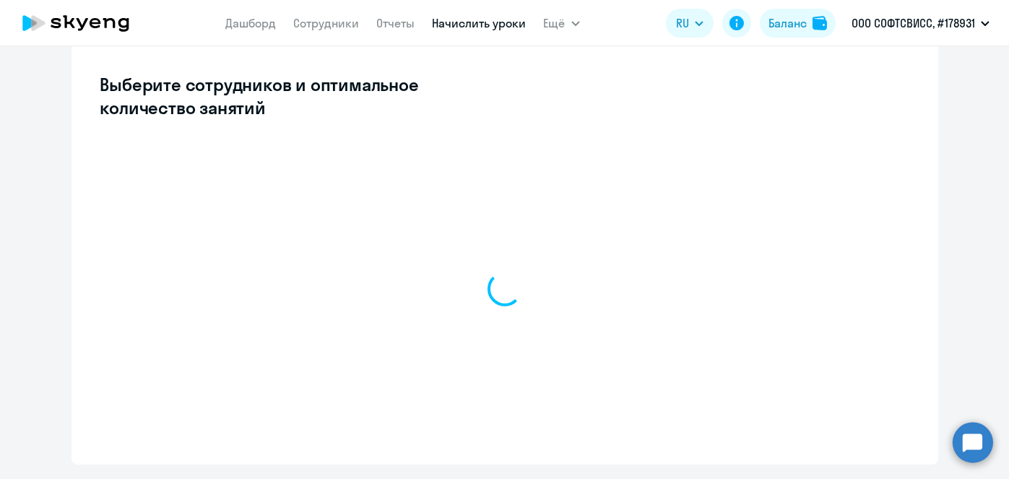
select select "10"
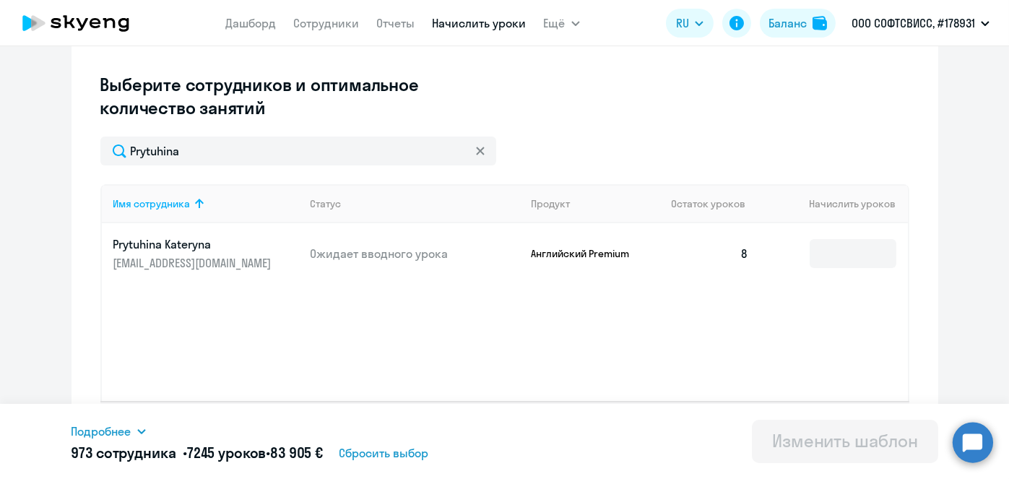
type input "Prytuhina"
click at [830, 250] on input at bounding box center [852, 253] width 87 height 29
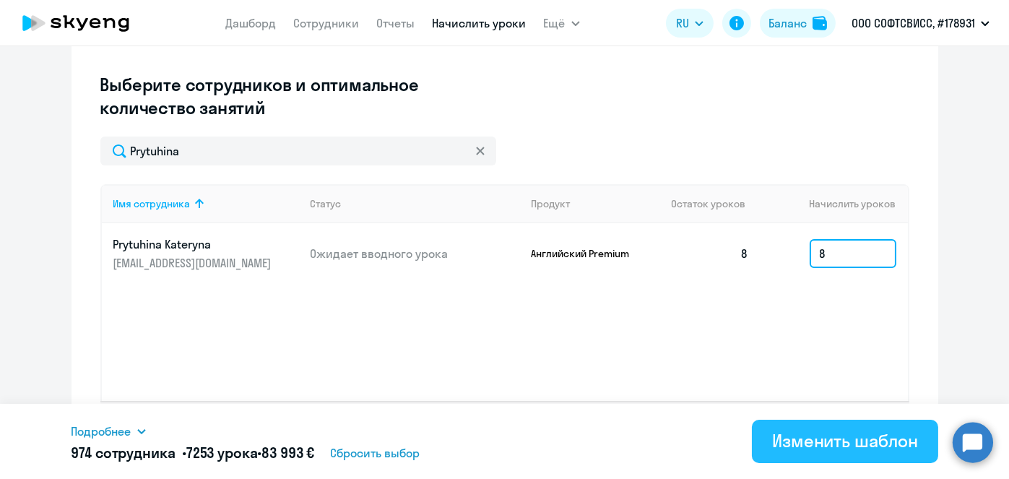
type input "8"
click at [826, 438] on div "Изменить шаблон" at bounding box center [845, 440] width 146 height 23
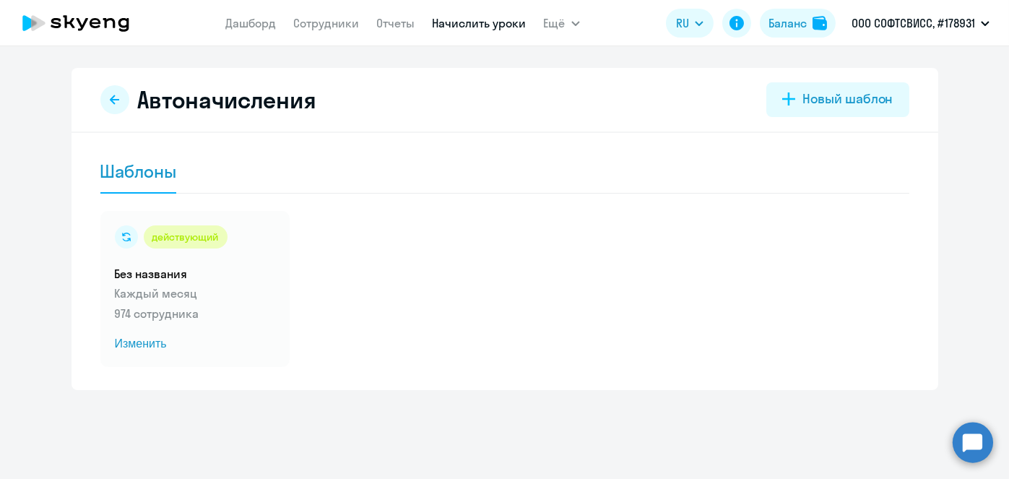
click at [450, 25] on link "Начислить уроки" at bounding box center [479, 23] width 94 height 14
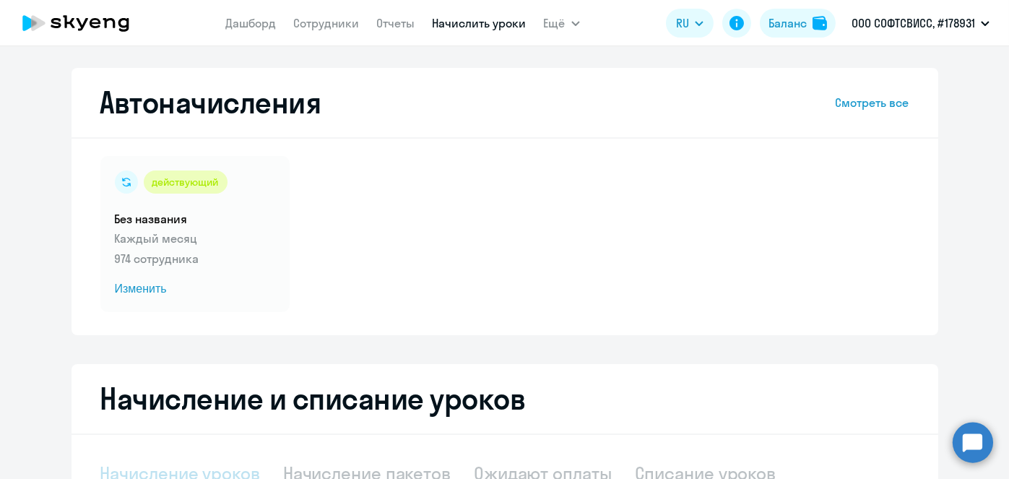
scroll to position [305, 0]
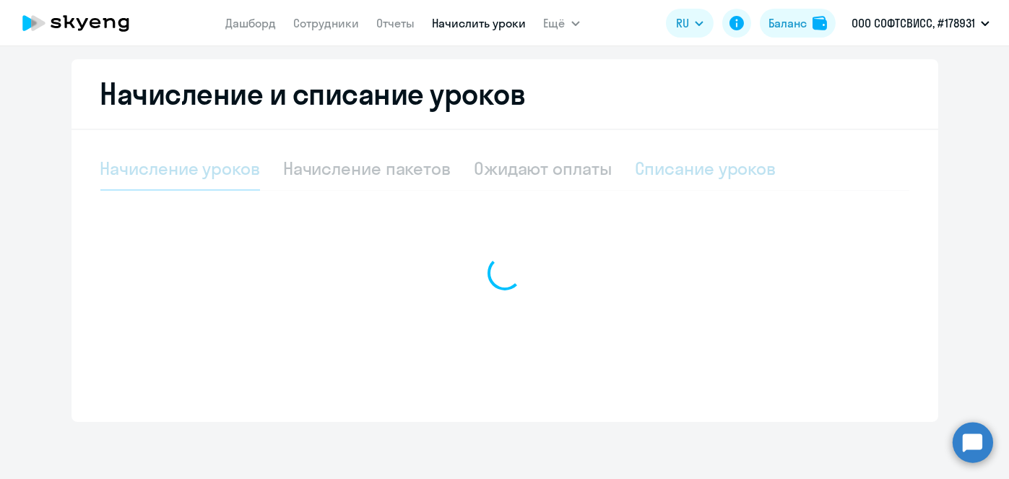
select select "10"
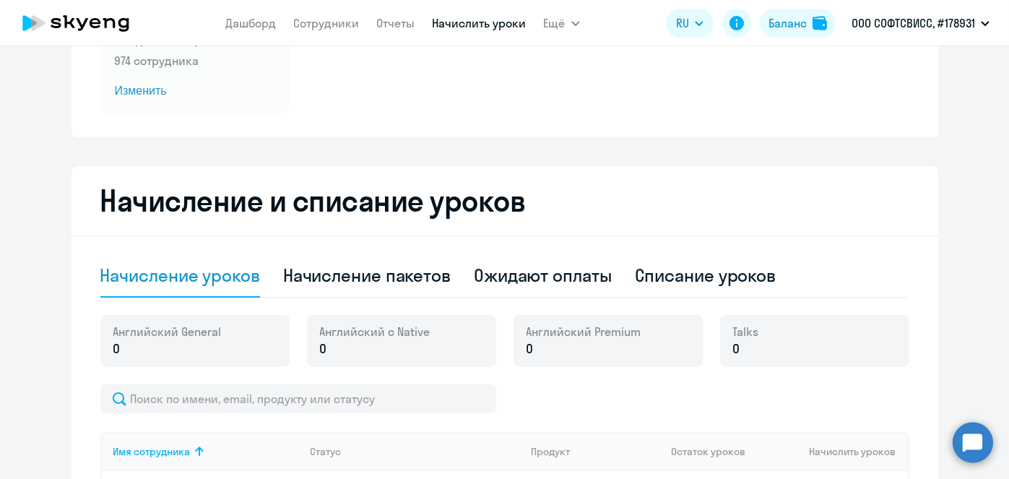
scroll to position [354, 0]
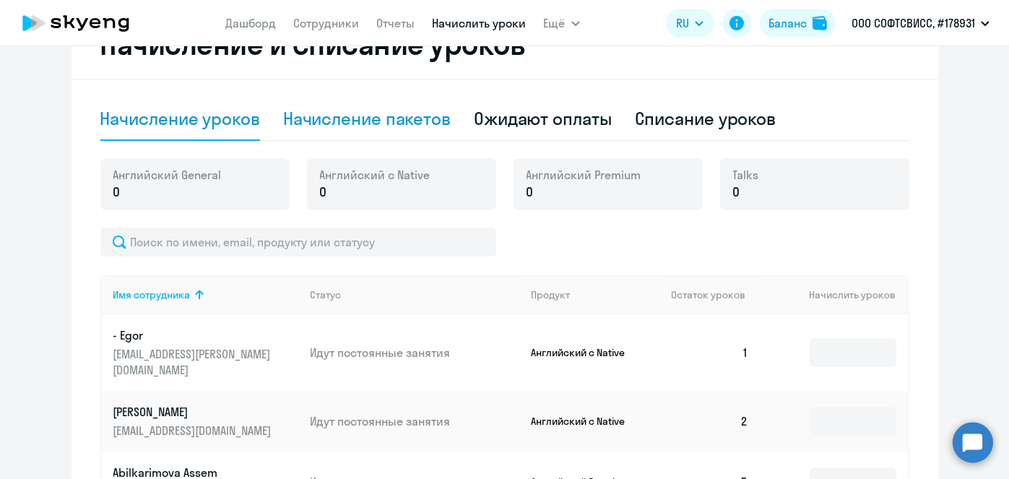
click at [378, 119] on div "Начисление пакетов" at bounding box center [366, 118] width 167 height 23
select select "10"
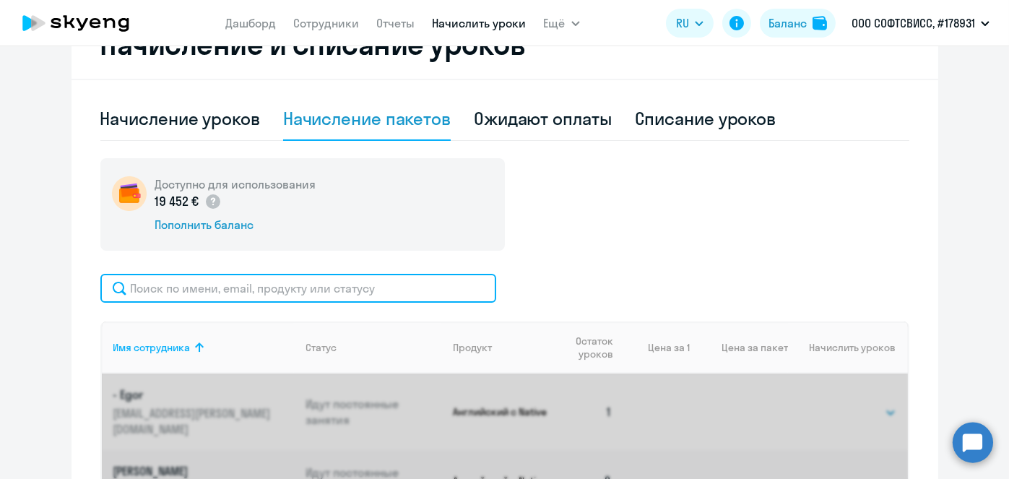
click at [411, 289] on input "text" at bounding box center [298, 288] width 396 height 29
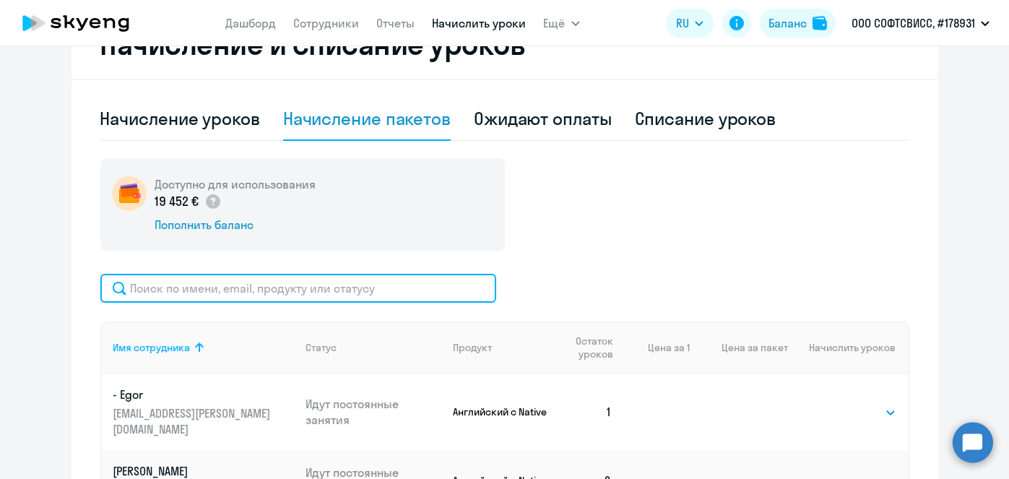
paste input "Fatkova"
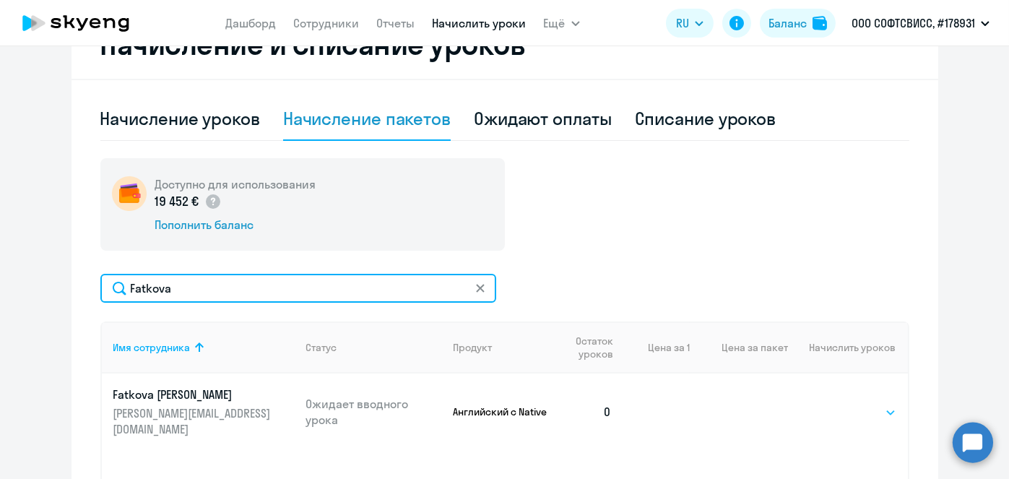
type input "Fatkova"
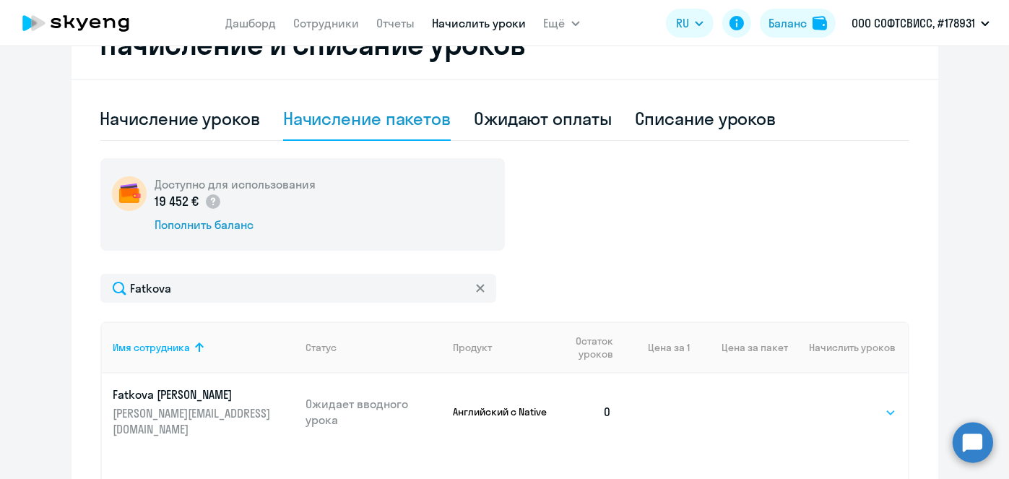
click at [875, 404] on select "Выбрать 1 4 5 9 10 13" at bounding box center [866, 412] width 59 height 17
select select "4"
click at [837, 404] on select "Выбрать 1 4 5 9 10 13" at bounding box center [866, 412] width 59 height 17
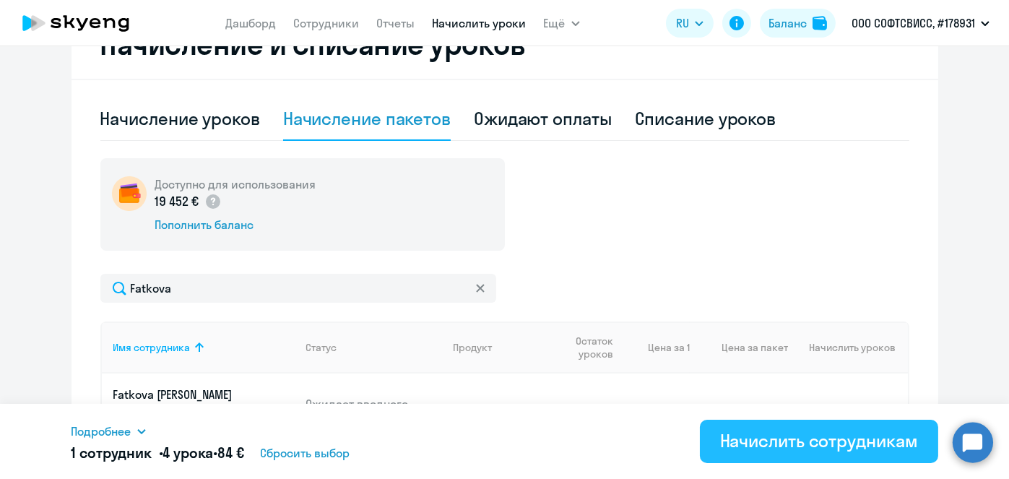
click at [860, 445] on div "Начислить сотрудникам" at bounding box center [819, 440] width 198 height 23
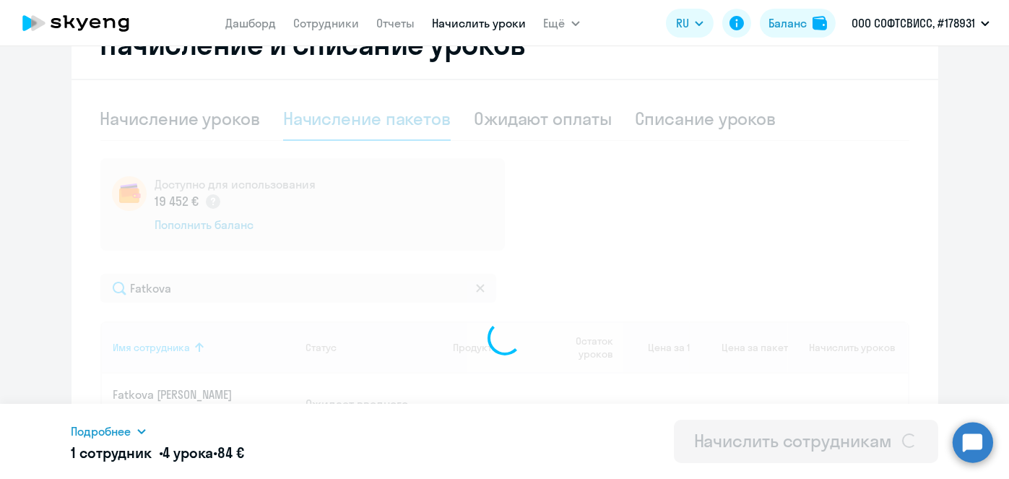
select select
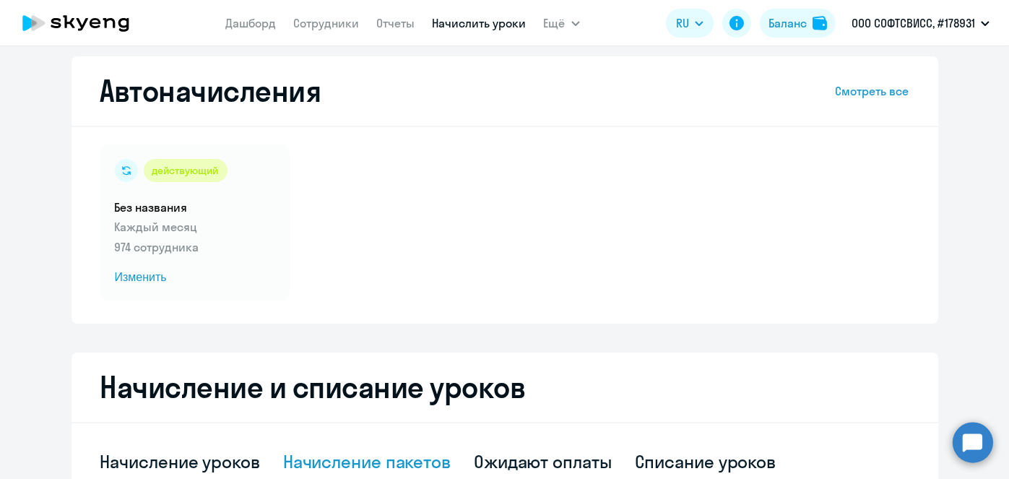
scroll to position [1, 0]
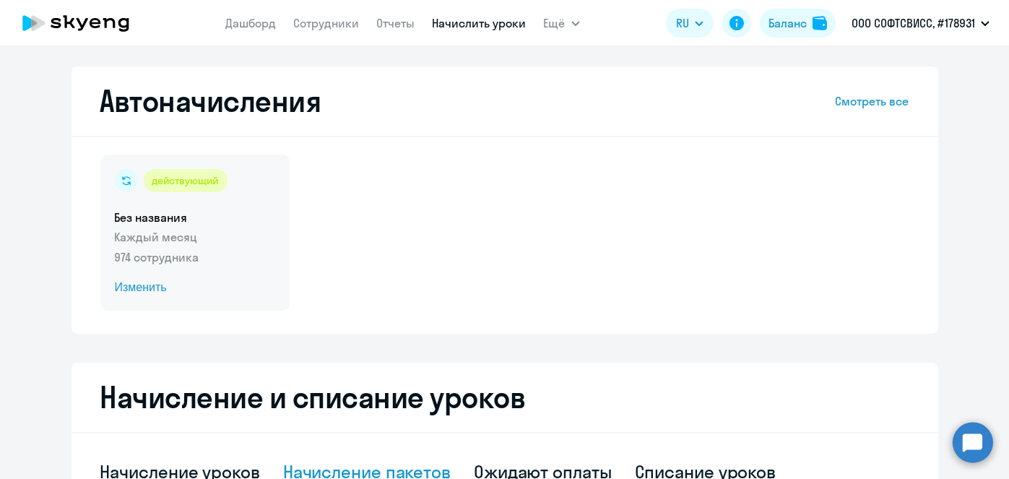
click at [152, 290] on span "Изменить" at bounding box center [195, 287] width 160 height 17
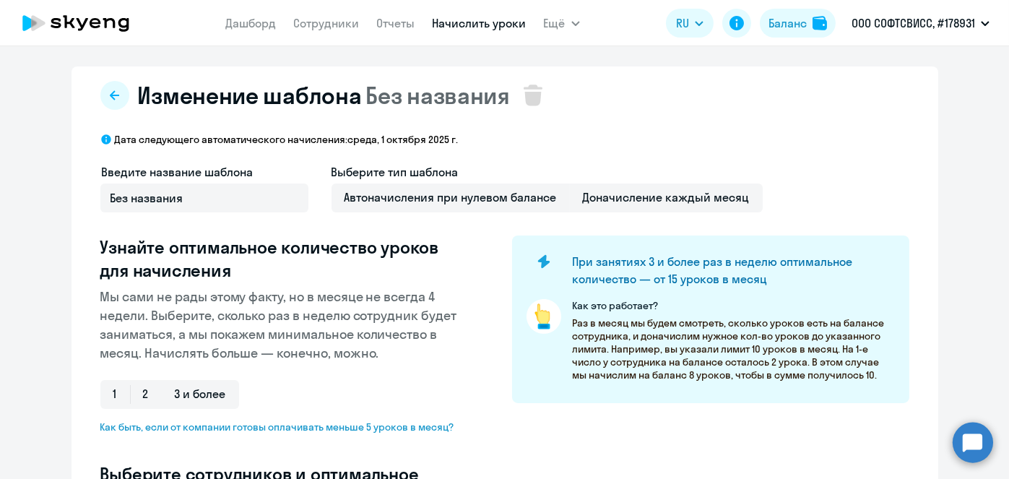
scroll to position [380, 0]
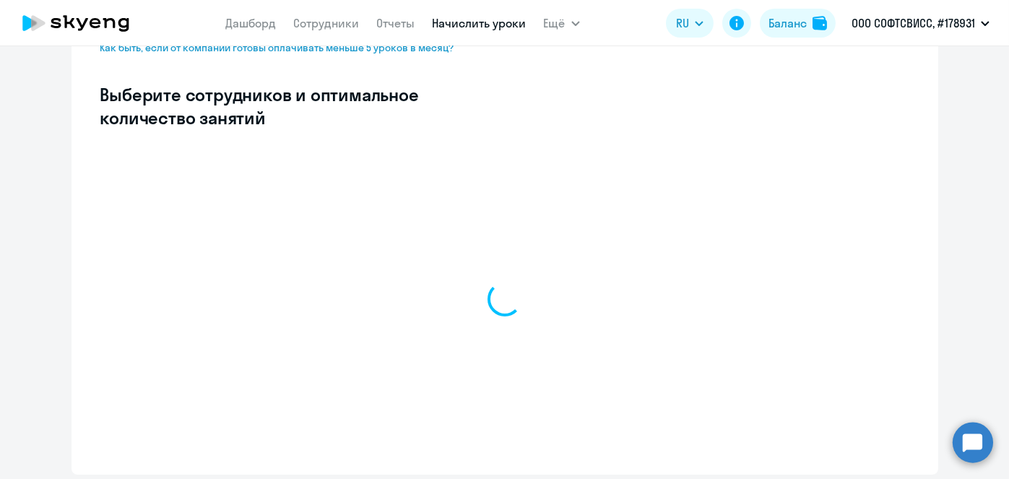
select select "10"
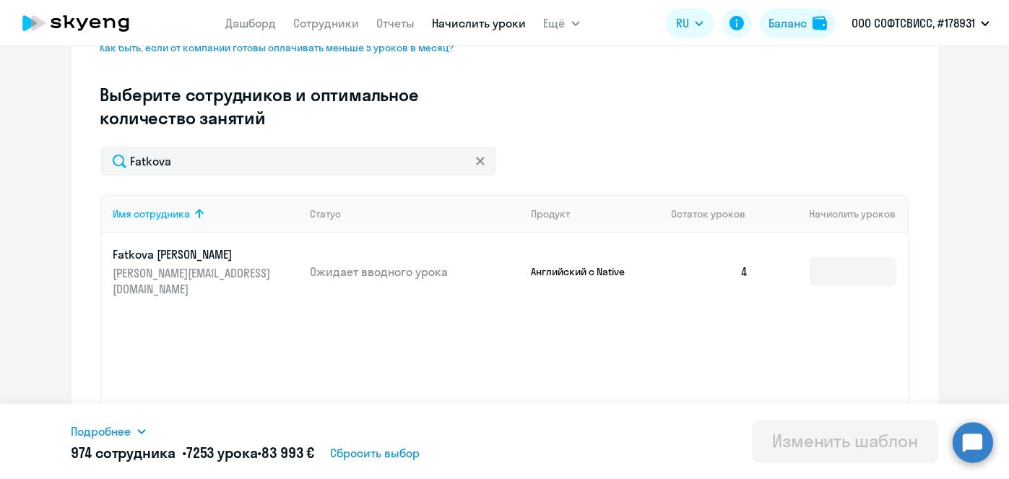
type input "Fatkova"
click at [842, 262] on input at bounding box center [852, 271] width 87 height 29
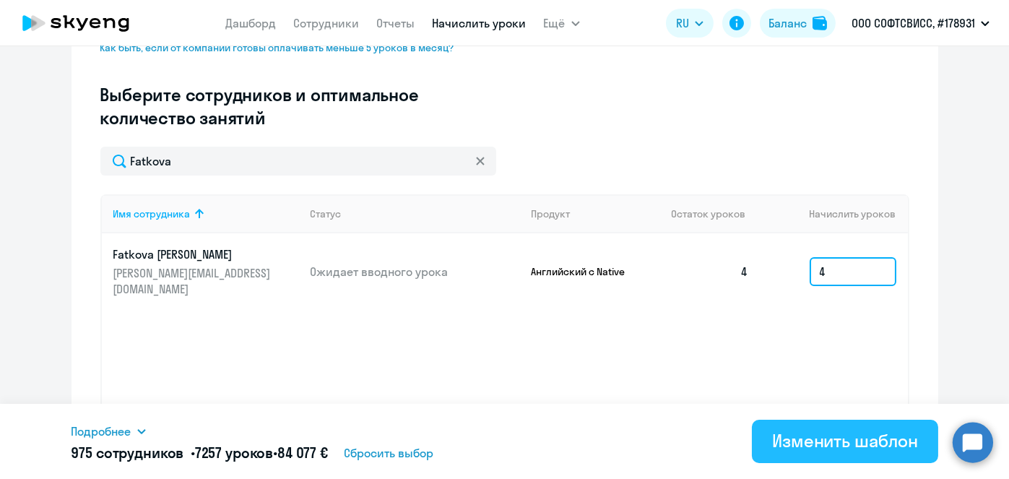
type input "4"
click at [827, 447] on div "Изменить шаблон" at bounding box center [845, 440] width 146 height 23
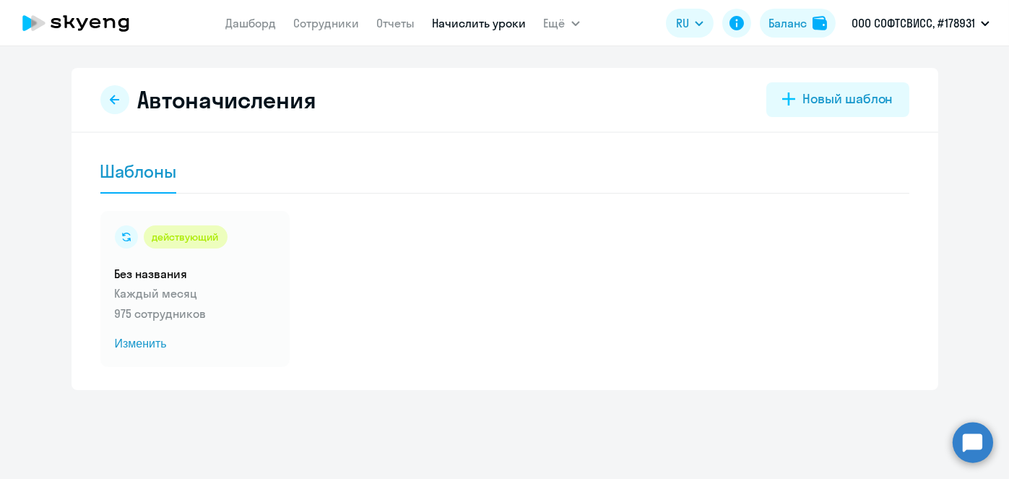
click at [460, 22] on link "Начислить уроки" at bounding box center [479, 23] width 94 height 14
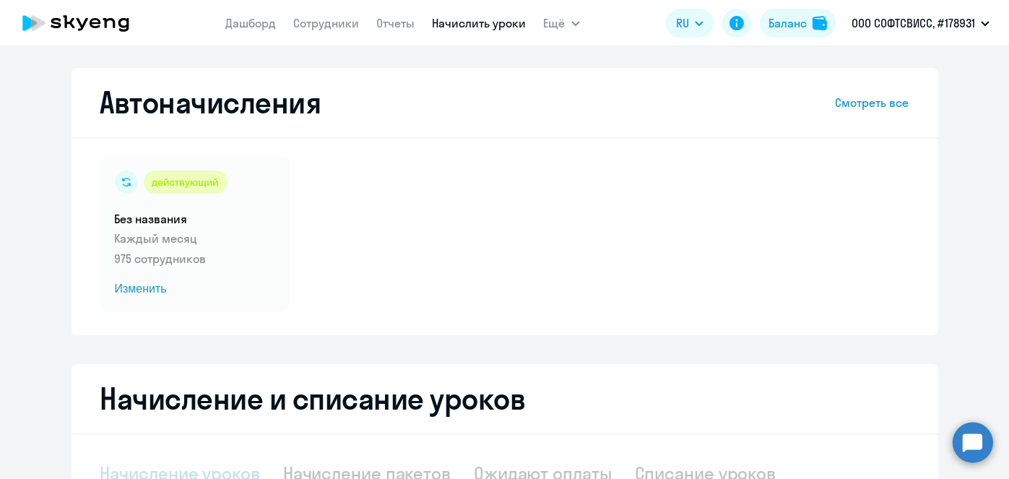
select select "10"
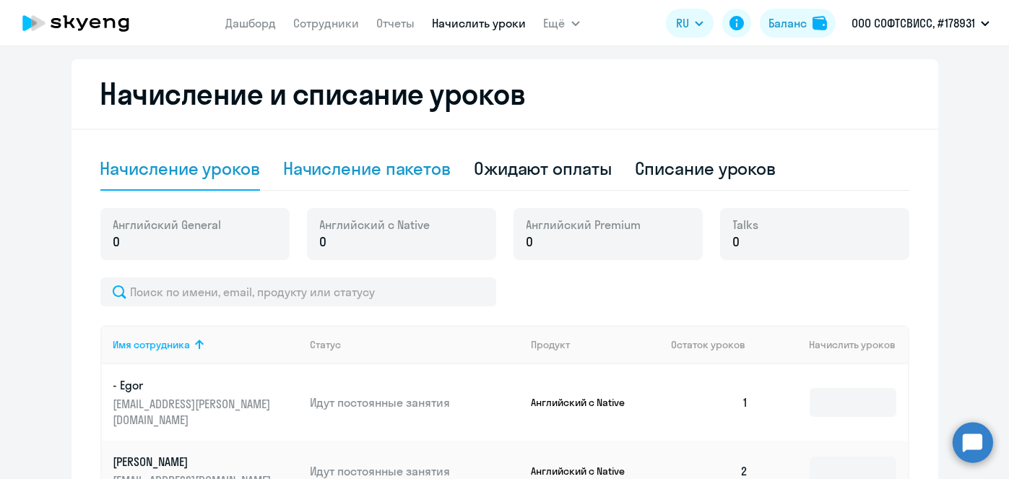
click at [365, 169] on div "Начисление пакетов" at bounding box center [366, 168] width 167 height 23
select select "10"
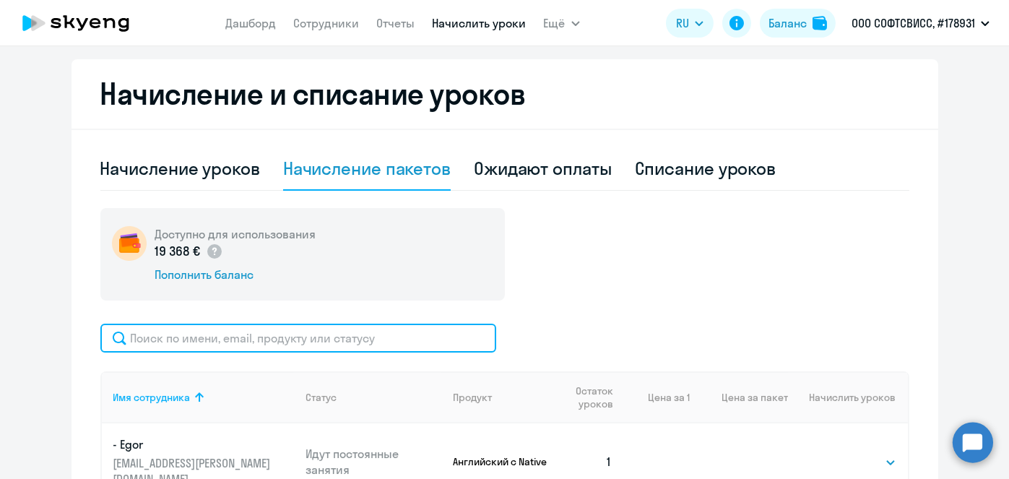
click at [377, 335] on input "text" at bounding box center [298, 337] width 396 height 29
paste input "Zavadzich"
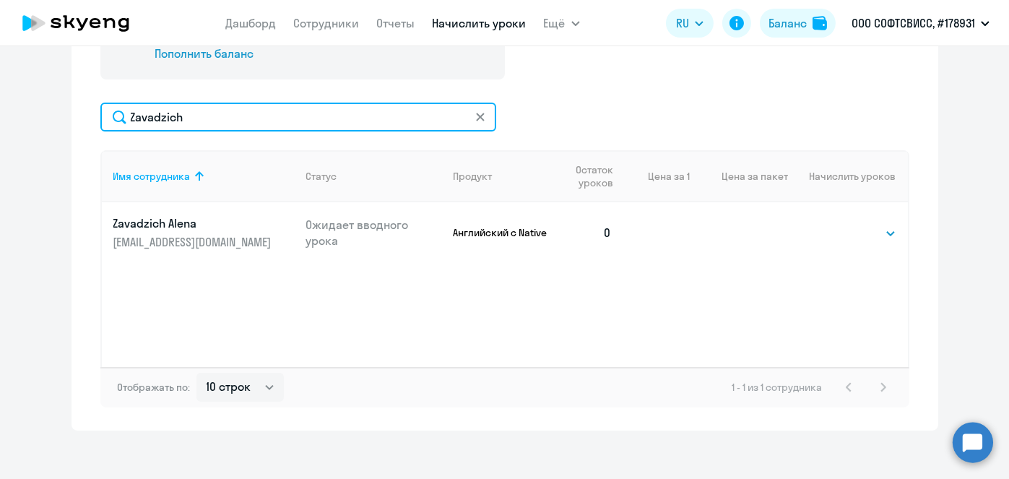
scroll to position [528, 0]
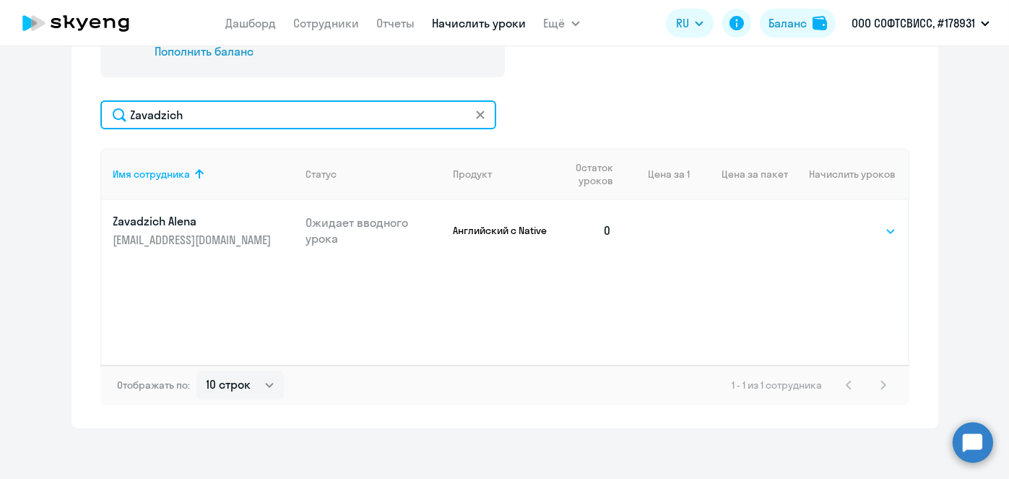
type input "Zavadzich"
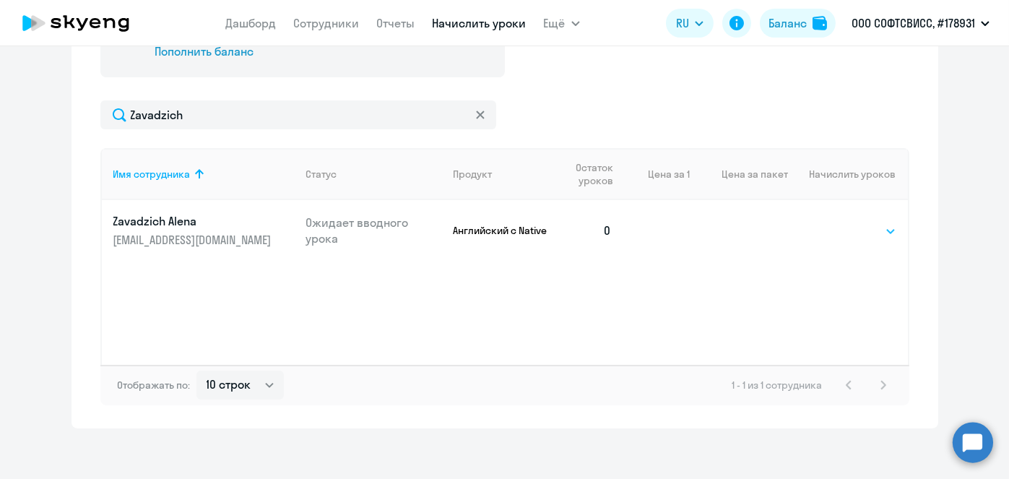
click at [878, 230] on select "Выбрать 1 4 5 9 10 13" at bounding box center [866, 230] width 59 height 17
select select "4"
click at [837, 222] on select "Выбрать 1 4 5 9 10 13" at bounding box center [866, 230] width 59 height 17
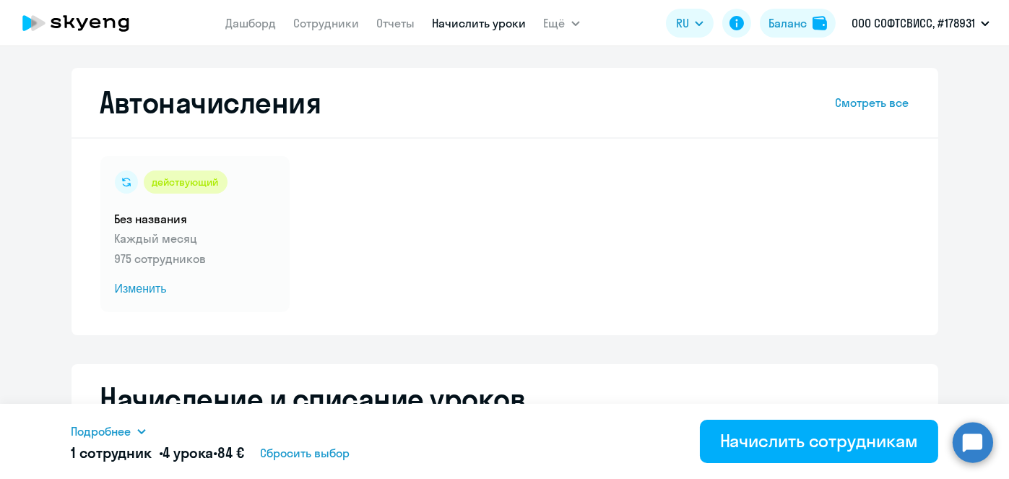
scroll to position [535, 0]
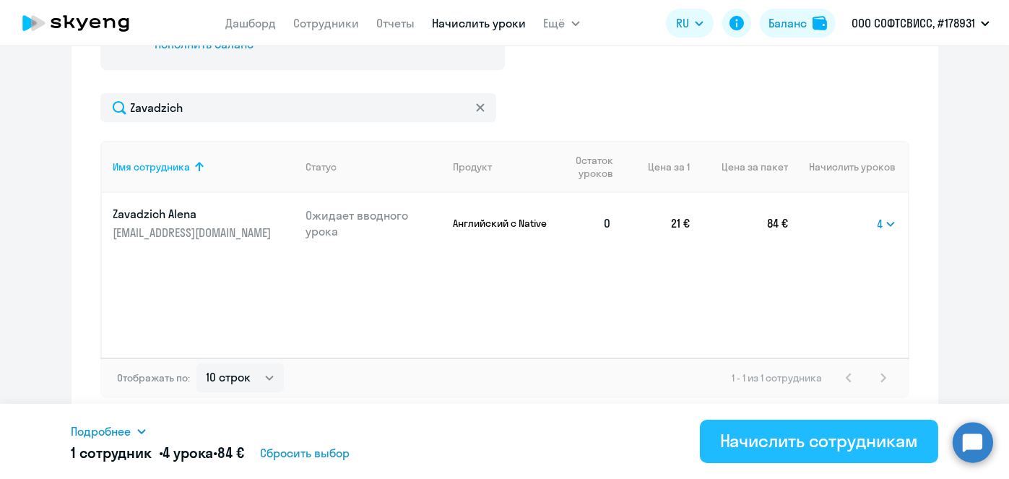
click at [860, 440] on div "Начислить сотрудникам" at bounding box center [819, 440] width 198 height 23
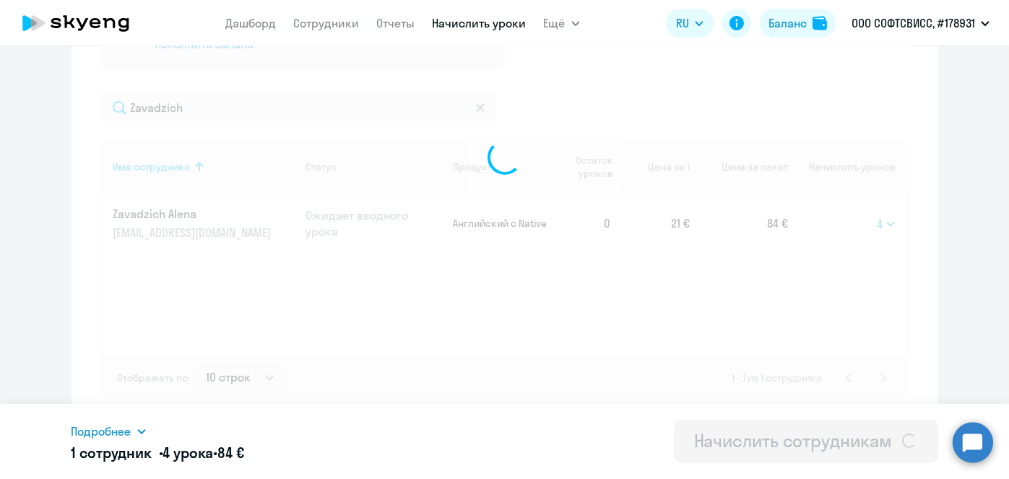
select select
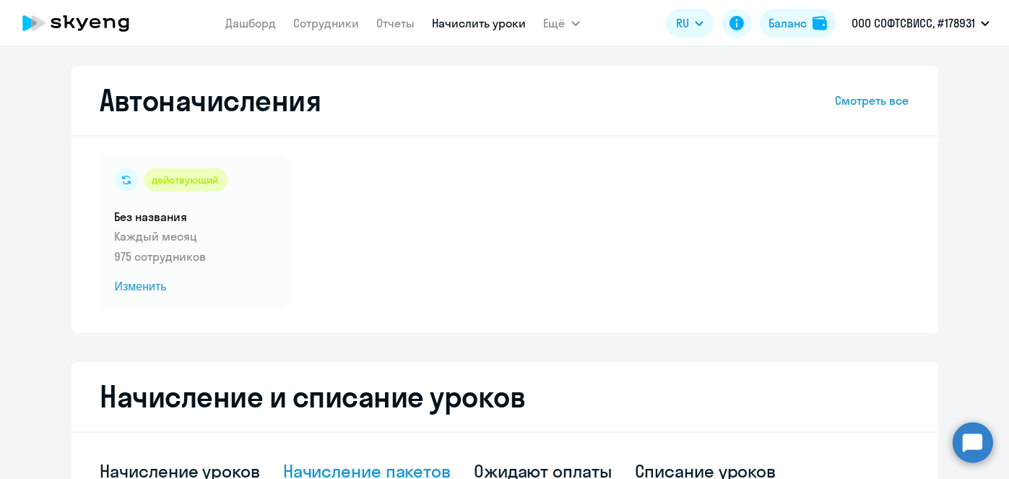
scroll to position [0, 0]
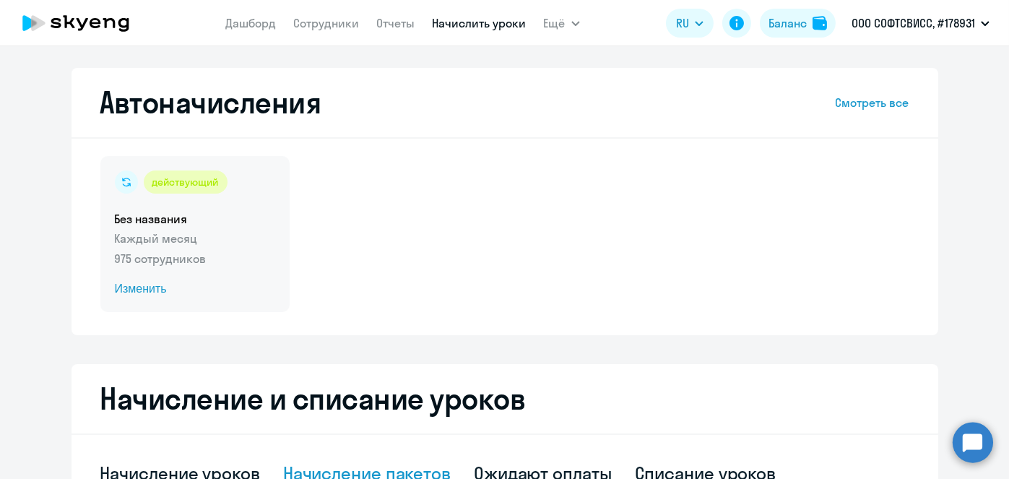
click at [149, 290] on span "Изменить" at bounding box center [195, 288] width 160 height 17
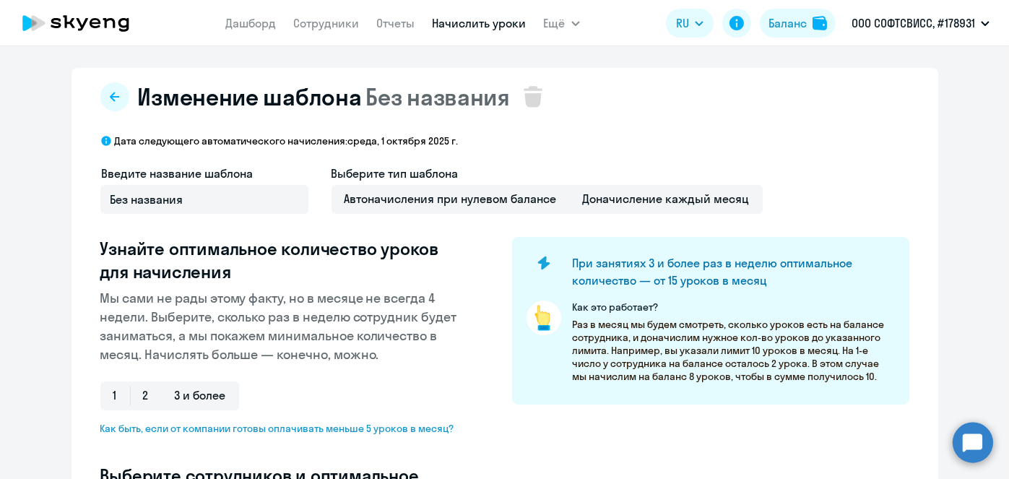
scroll to position [378, 0]
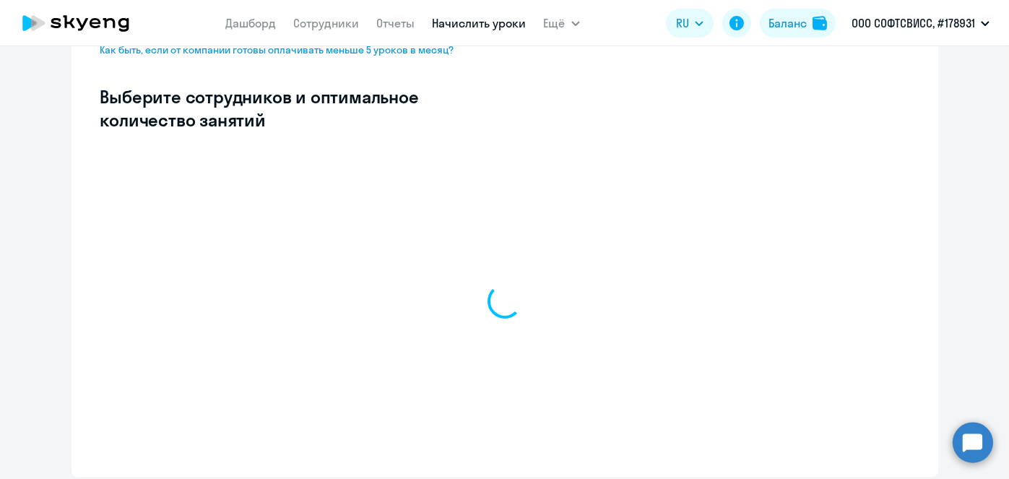
select select "10"
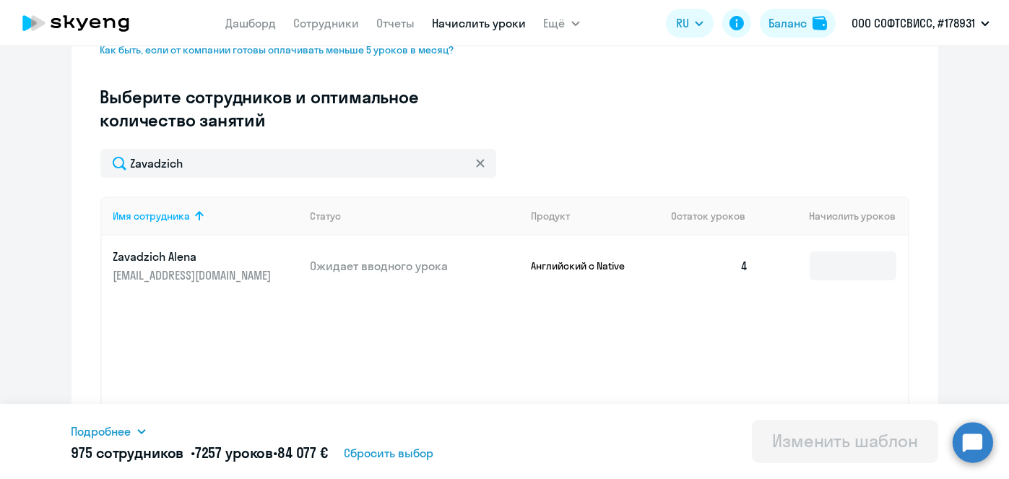
type input "Zavadzich"
click at [826, 261] on input at bounding box center [852, 265] width 87 height 29
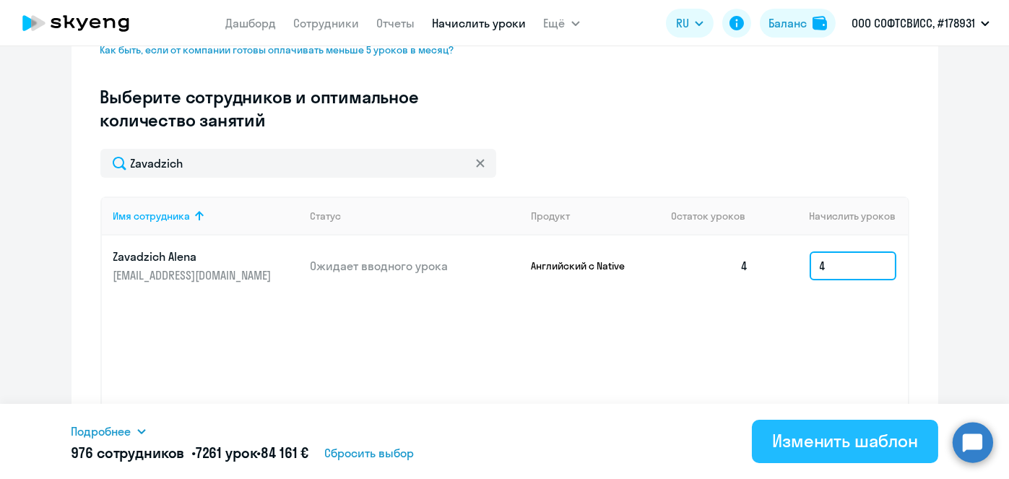
type input "4"
click at [811, 443] on div "Изменить шаблон" at bounding box center [845, 440] width 146 height 23
